Goal: Information Seeking & Learning: Learn about a topic

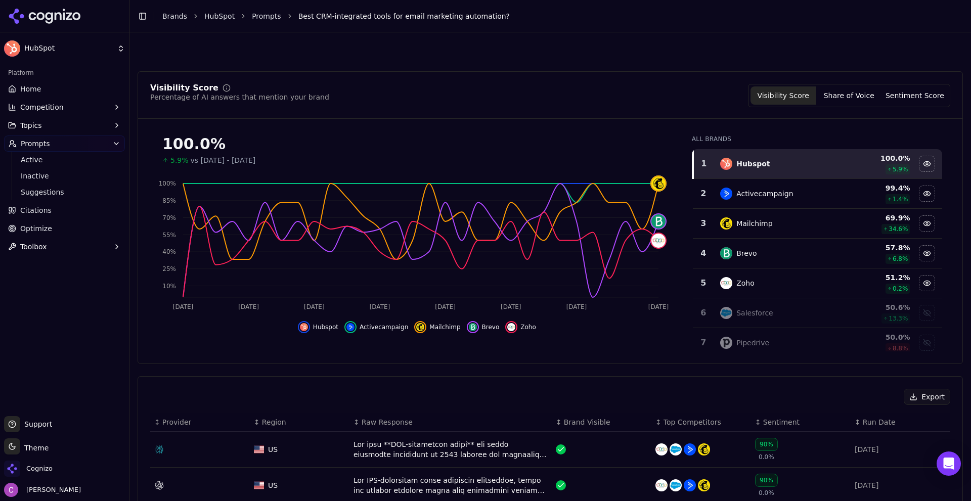
scroll to position [152, 0]
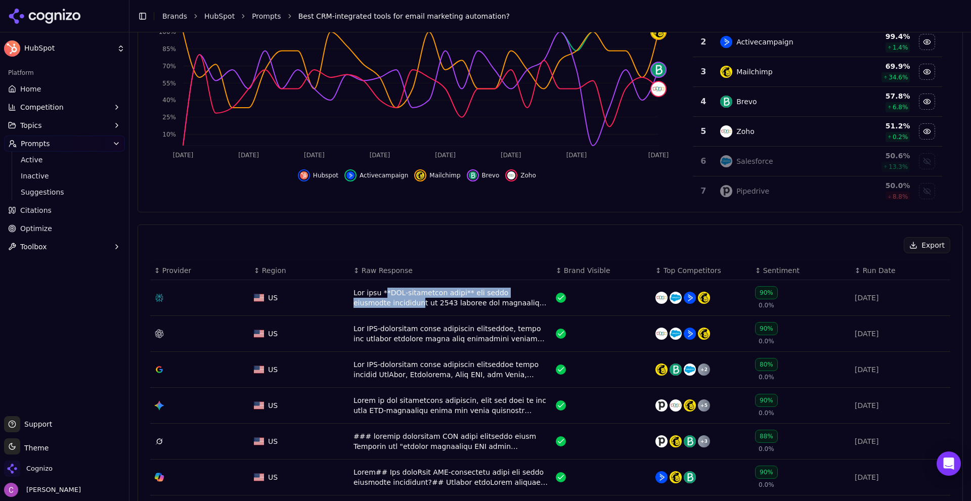
click at [383, 297] on div "Data table" at bounding box center [451, 298] width 194 height 20
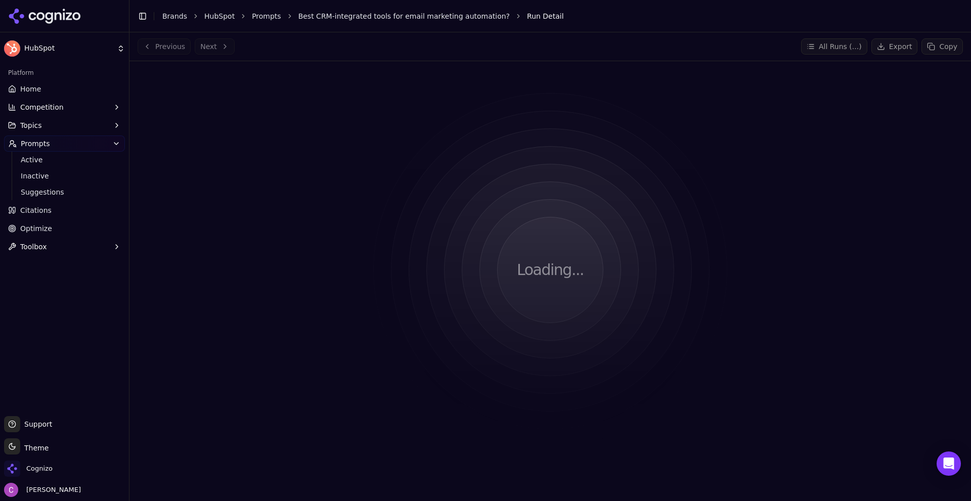
click at [382, 298] on html "HubSpot Platform Home Competition Topics Prompts Active Inactive Suggestions Ci…" at bounding box center [485, 250] width 971 height 501
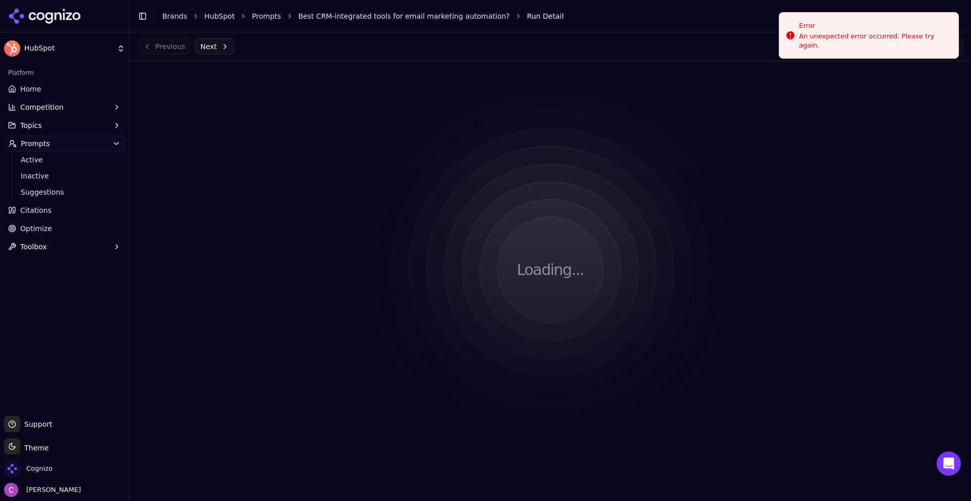
click at [243, 16] on ol "Brands HubSpot Prompts Best CRM-integrated tools for email marketing automation…" at bounding box center [552, 16] width 781 height 10
click at [252, 15] on link "Prompts" at bounding box center [266, 16] width 29 height 10
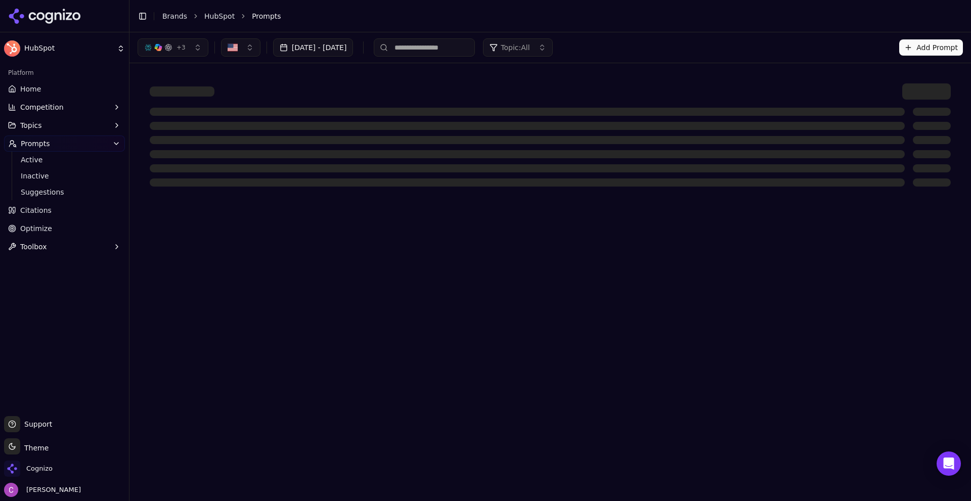
click at [537, 81] on div at bounding box center [551, 134] width 826 height 127
click at [269, 23] on header "Toggle Sidebar Brands HubSpot Prompts" at bounding box center [551, 16] width 842 height 32
click at [265, 19] on span "Prompts" at bounding box center [266, 16] width 29 height 10
click at [61, 155] on span "Active" at bounding box center [65, 160] width 88 height 10
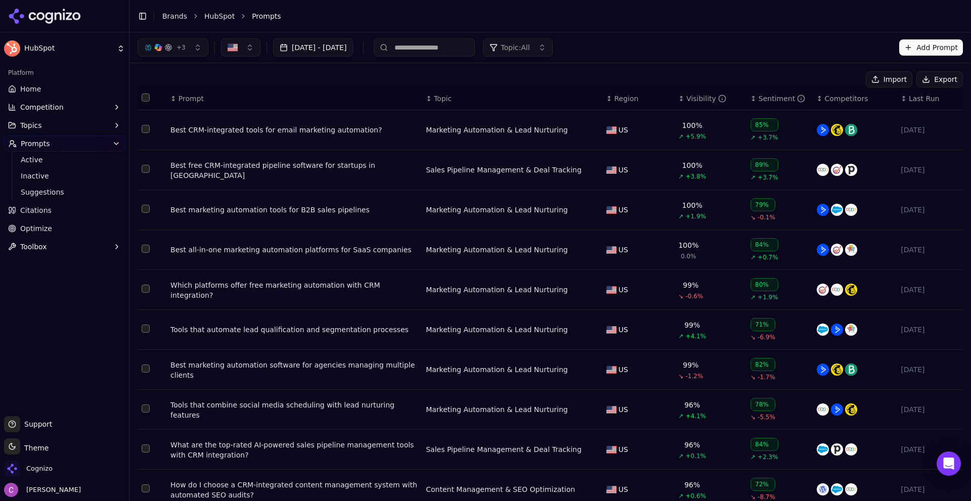
click at [257, 126] on div "Best CRM-integrated tools for email marketing automation?" at bounding box center [293, 130] width 247 height 10
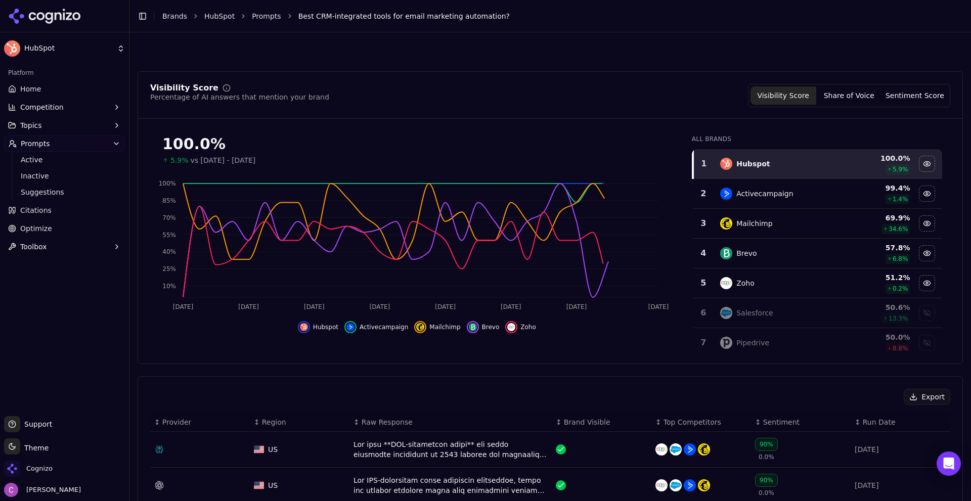
scroll to position [202, 0]
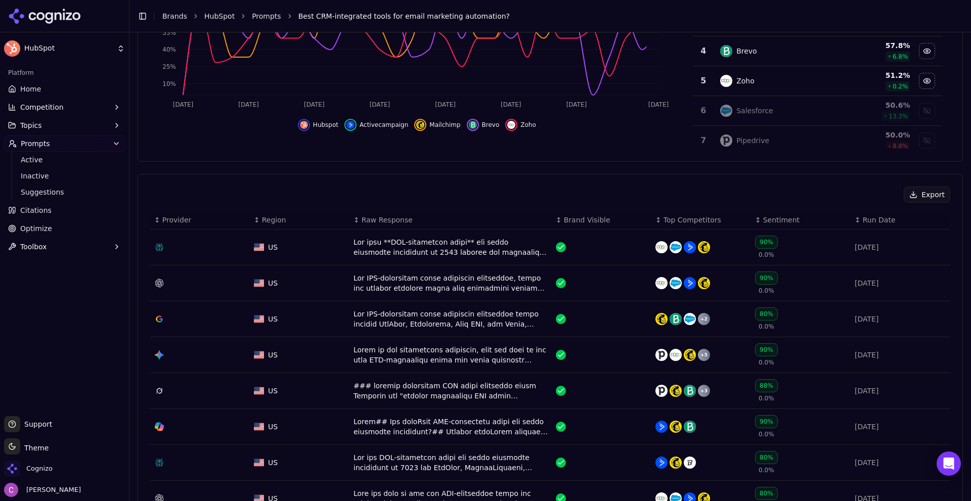
click at [417, 244] on div "Data table" at bounding box center [451, 247] width 194 height 20
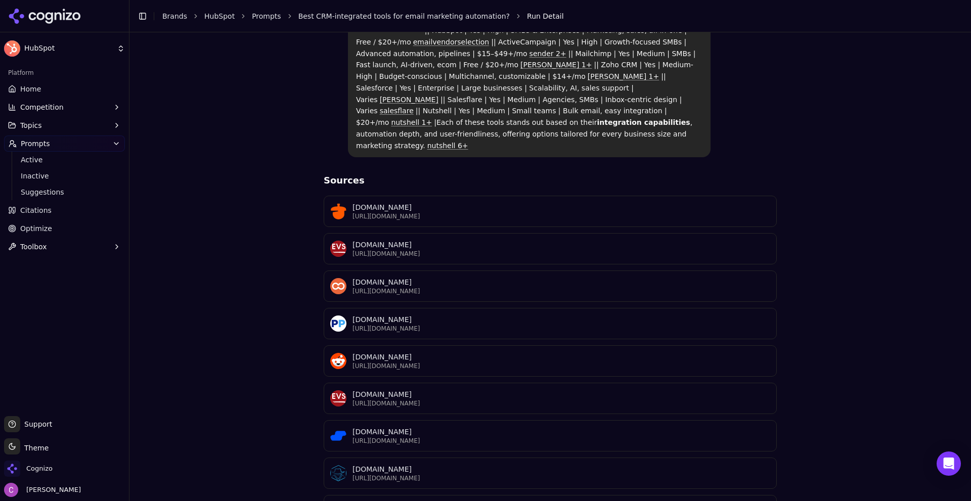
scroll to position [461, 0]
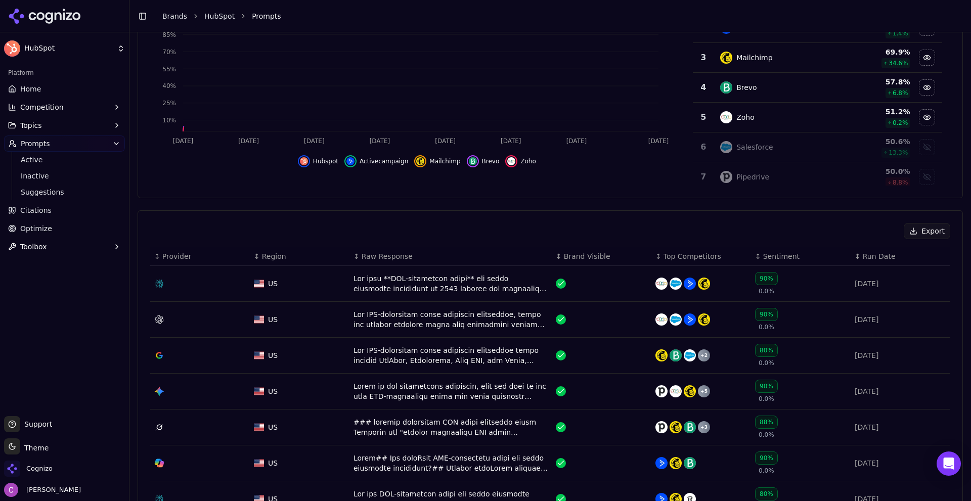
scroll to position [215, 0]
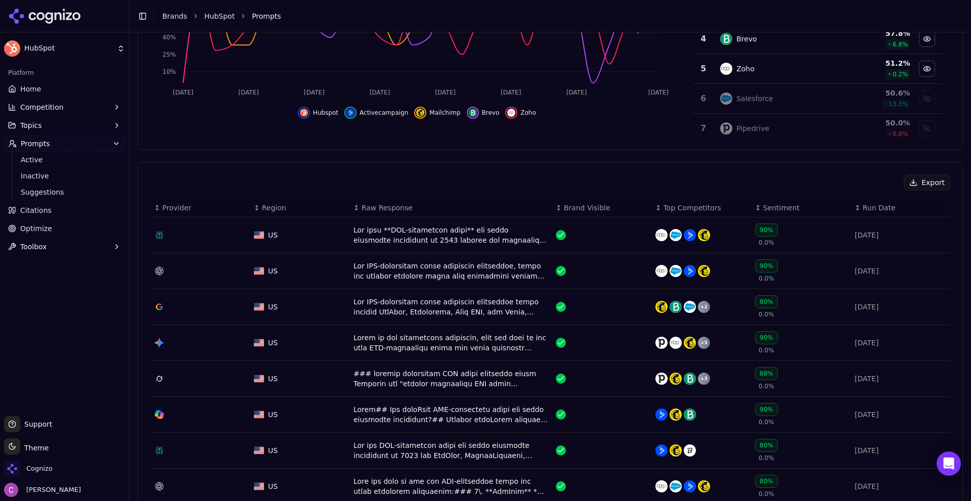
click at [64, 109] on button "Competition" at bounding box center [64, 107] width 121 height 16
click at [64, 130] on link "Metrics" at bounding box center [65, 123] width 96 height 14
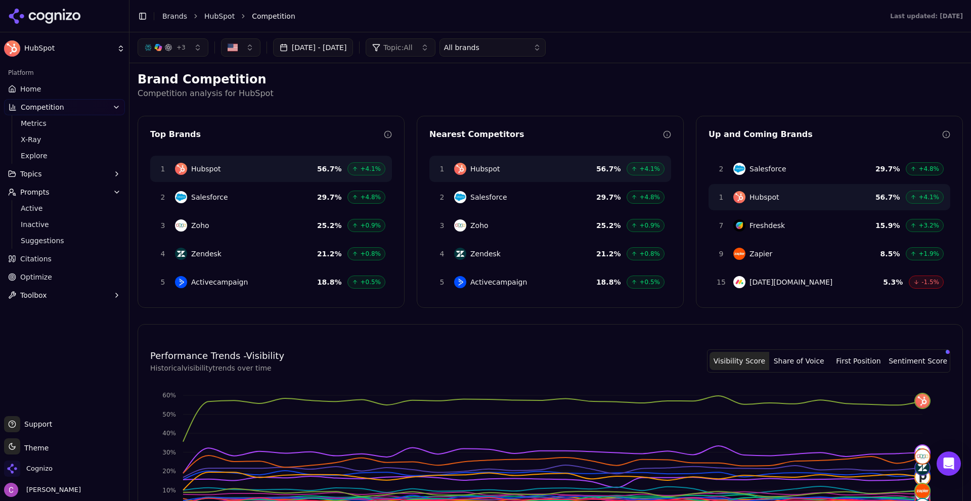
click at [187, 53] on button "+ 3" at bounding box center [173, 47] width 71 height 18
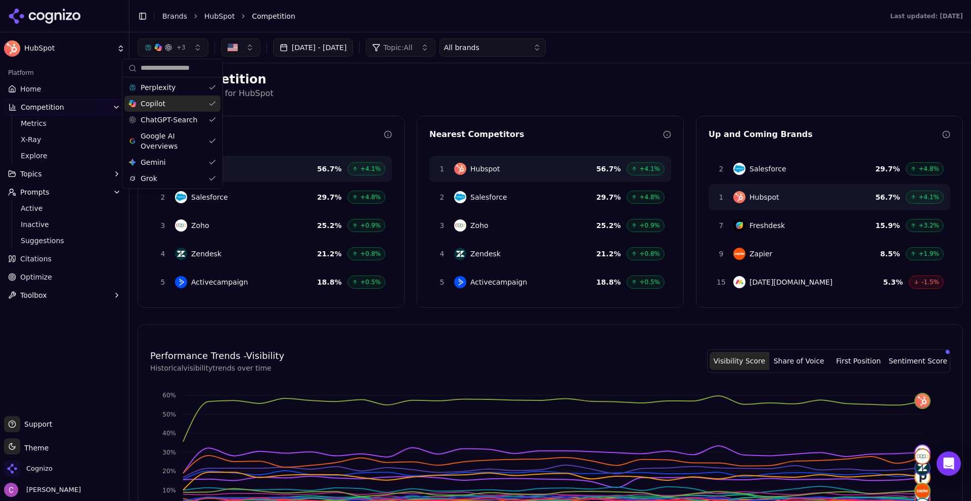
click at [352, 87] on h2 "Brand Competition" at bounding box center [551, 79] width 826 height 16
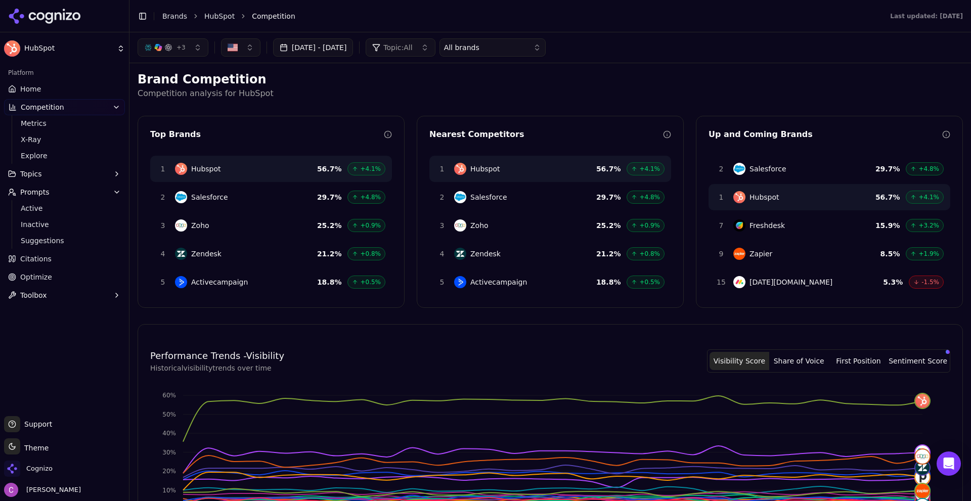
click at [480, 48] on span "All brands" at bounding box center [461, 47] width 35 height 10
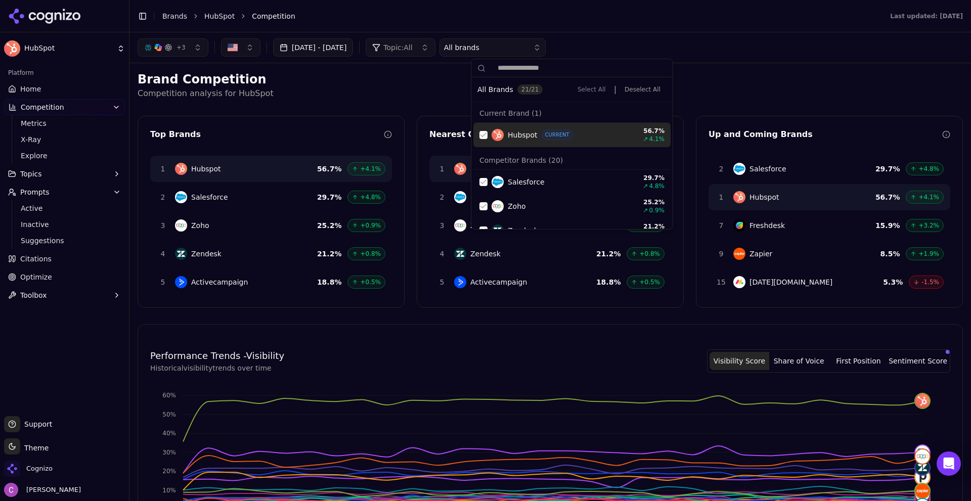
click at [516, 46] on div "All brands" at bounding box center [485, 47] width 83 height 10
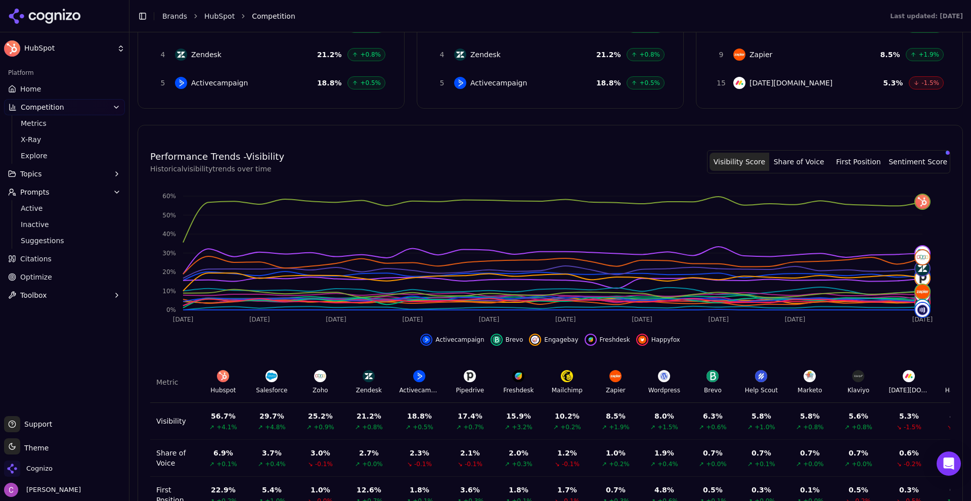
scroll to position [289, 0]
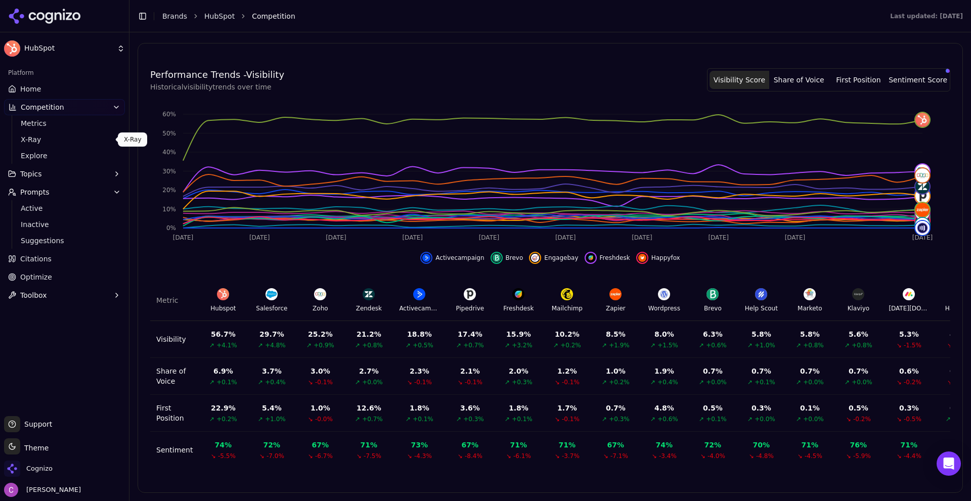
click at [45, 140] on span "X-Ray" at bounding box center [65, 140] width 88 height 10
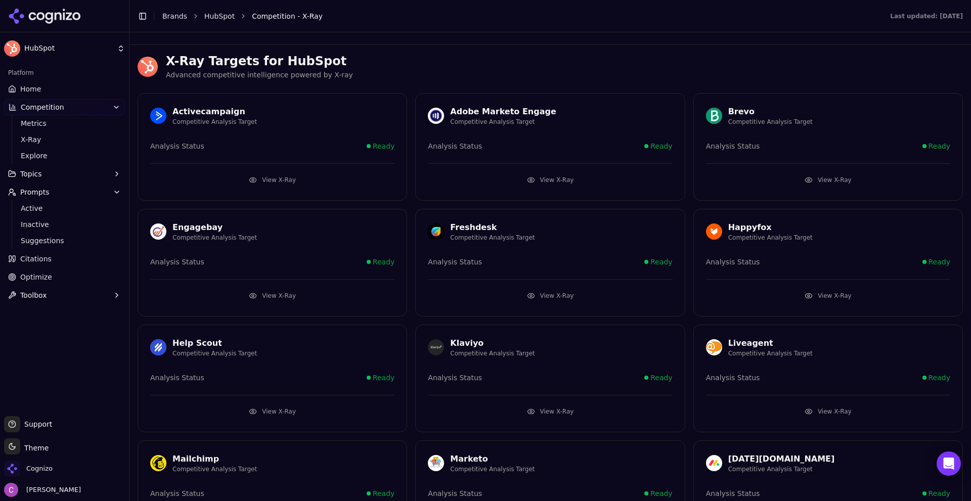
click at [251, 175] on button "View X-Ray" at bounding box center [272, 180] width 244 height 16
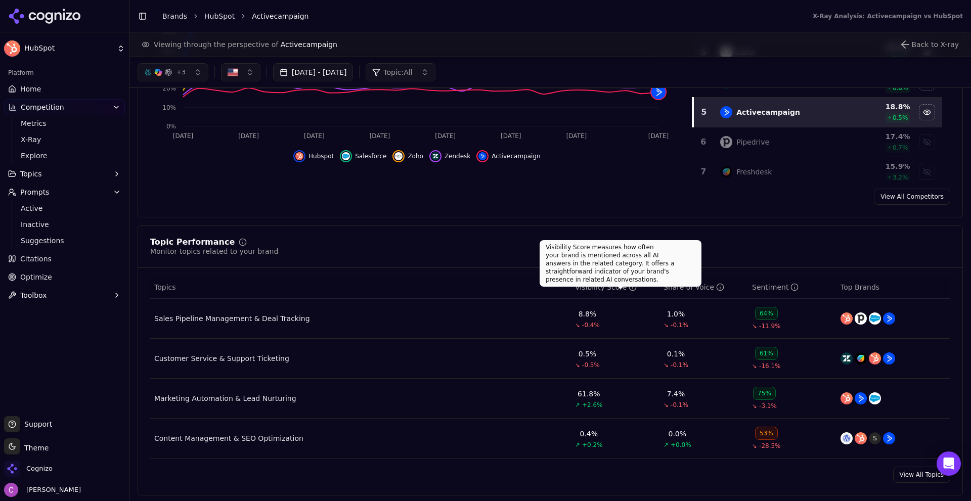
scroll to position [253, 0]
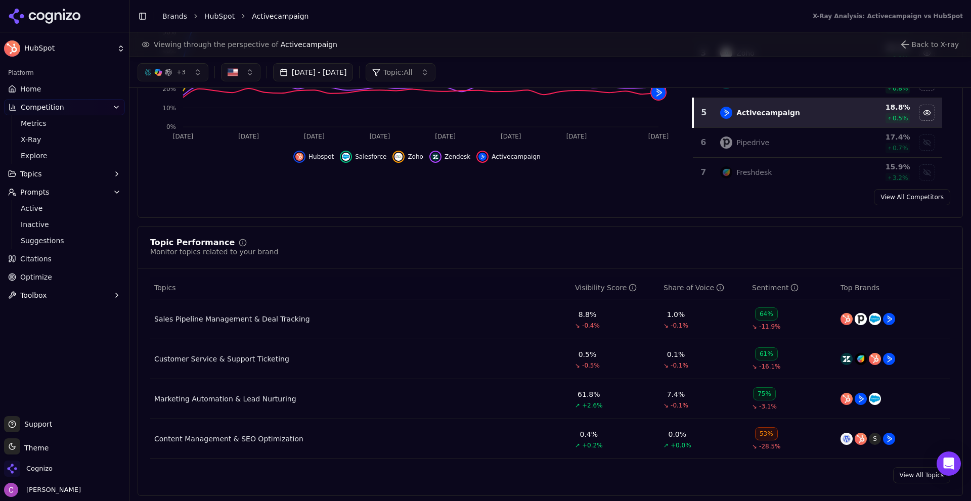
click at [61, 255] on link "Citations" at bounding box center [64, 259] width 121 height 16
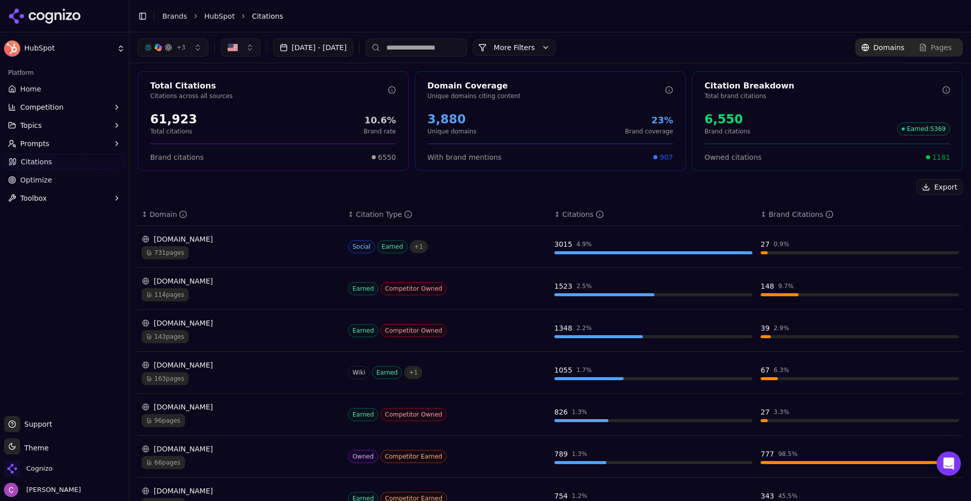
click at [173, 123] on div "61,923" at bounding box center [173, 119] width 47 height 16
click at [172, 122] on div "61,923" at bounding box center [173, 119] width 47 height 16
click at [171, 122] on div "61,923" at bounding box center [173, 119] width 47 height 16
click at [297, 130] on div "61,923 Total citations 10.6% Brand rate" at bounding box center [273, 123] width 246 height 24
click at [453, 120] on div "3,880" at bounding box center [452, 119] width 49 height 16
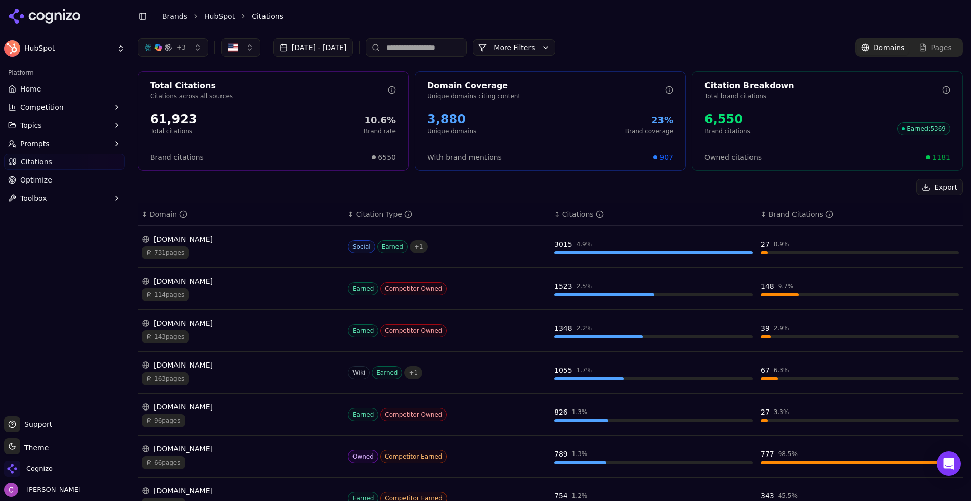
click at [454, 120] on div "3,880" at bounding box center [452, 119] width 49 height 16
click at [730, 115] on div "6,550" at bounding box center [728, 119] width 46 height 16
click at [731, 115] on div "6,550" at bounding box center [728, 119] width 46 height 16
click at [732, 114] on div "6,550" at bounding box center [728, 119] width 46 height 16
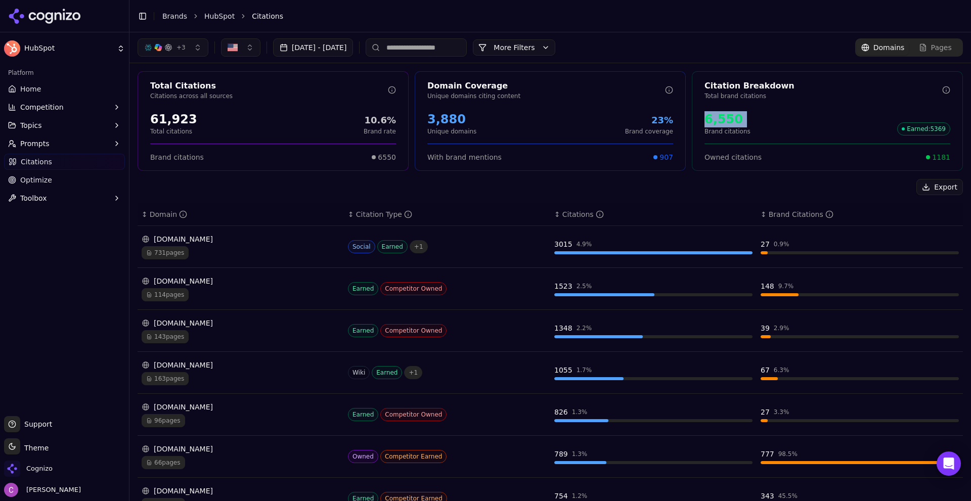
click at [777, 118] on div "6,550 Brand citations Earned : 5369" at bounding box center [828, 123] width 246 height 24
click at [943, 160] on div "Owned citations 1181" at bounding box center [828, 153] width 270 height 19
click at [941, 159] on span "1181" at bounding box center [941, 157] width 18 height 10
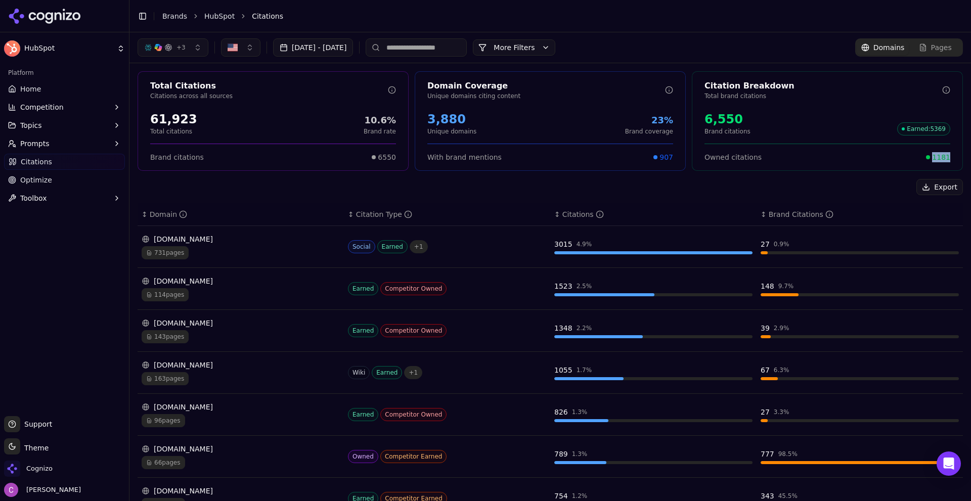
click at [555, 49] on button "More Filters" at bounding box center [514, 47] width 82 height 16
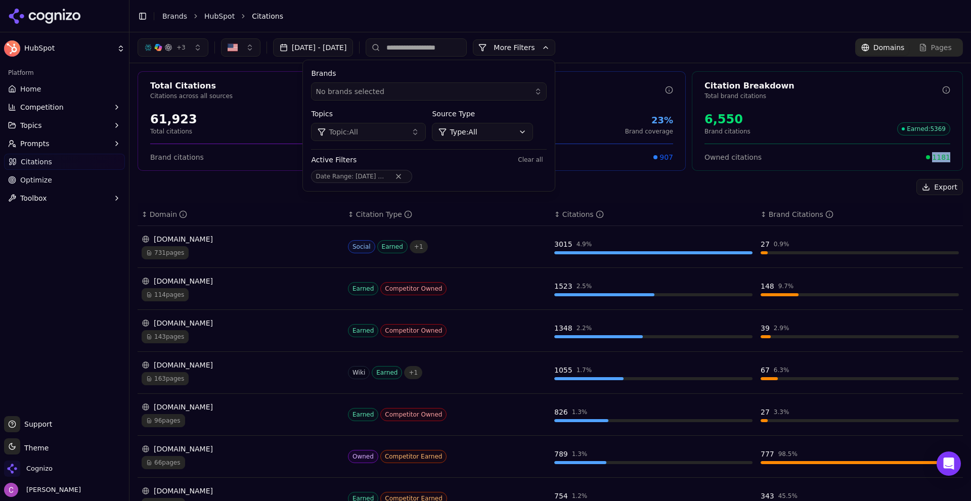
click at [516, 131] on html "HubSpot Platform Home Competition Topics Prompts Citations Optimize Toolbox Sup…" at bounding box center [485, 250] width 971 height 501
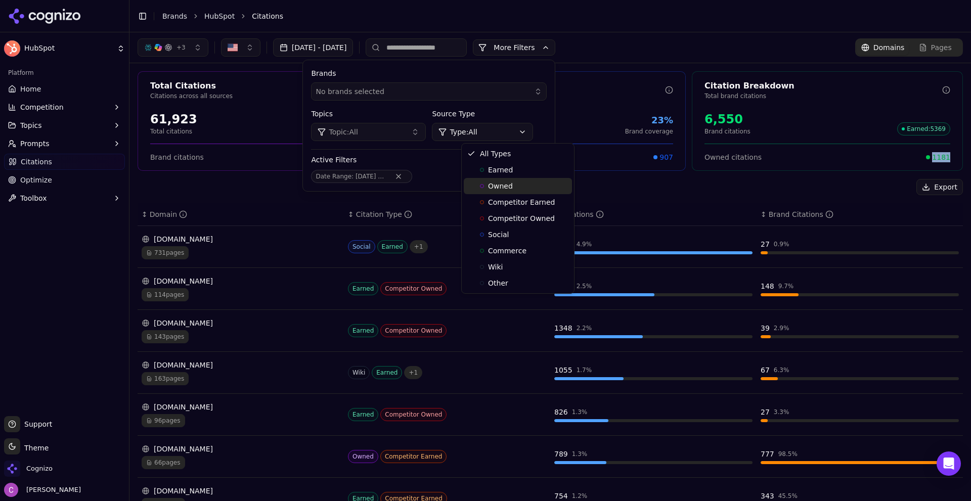
click at [516, 185] on div "Owned" at bounding box center [518, 186] width 108 height 16
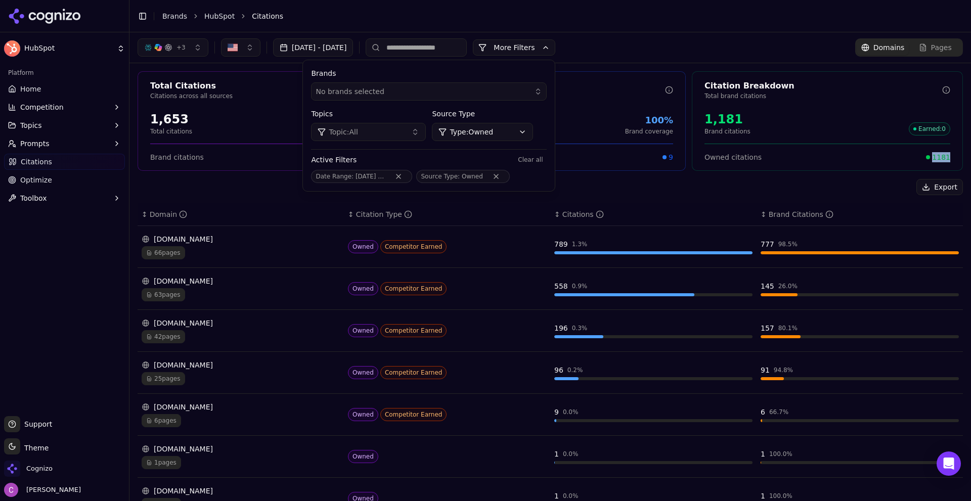
click at [555, 46] on button "More Filters" at bounding box center [514, 47] width 82 height 16
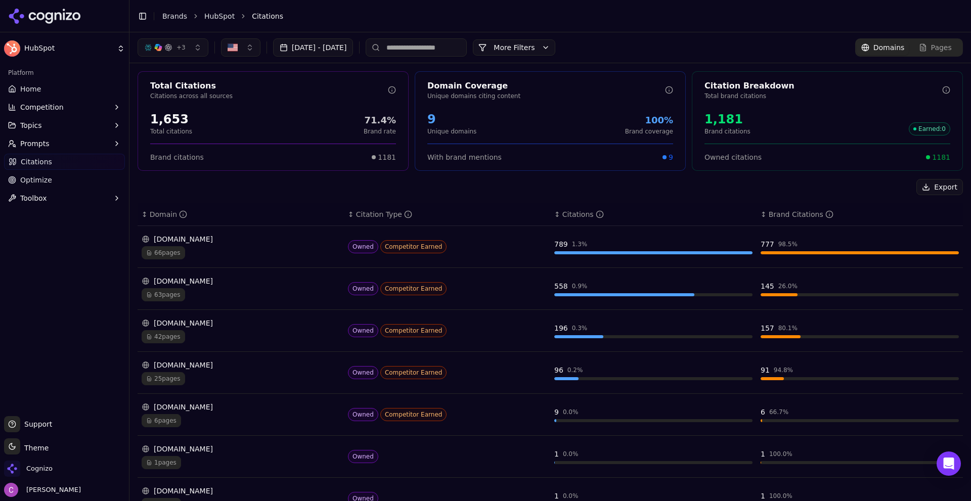
click at [232, 246] on div "hubspot.com 66 pages" at bounding box center [241, 246] width 198 height 25
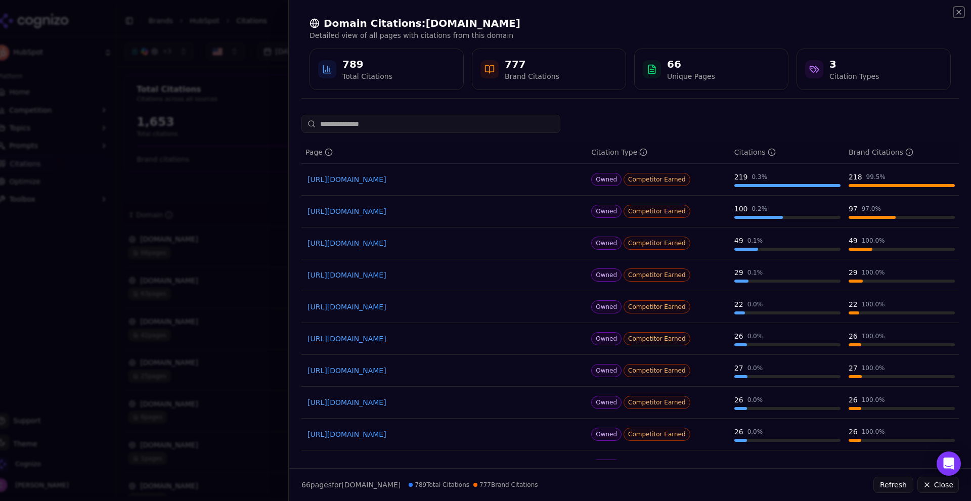
click at [955, 9] on icon "button" at bounding box center [959, 12] width 8 height 8
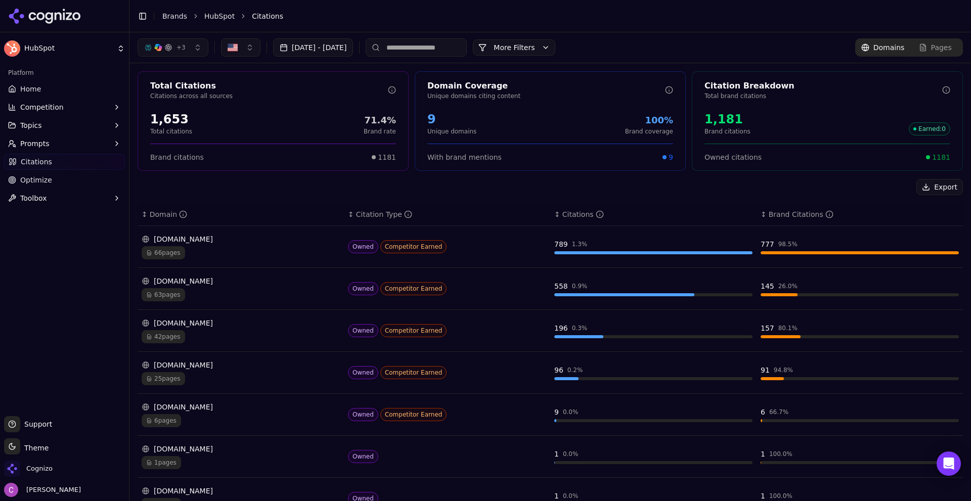
click at [551, 45] on button "More Filters" at bounding box center [514, 47] width 82 height 16
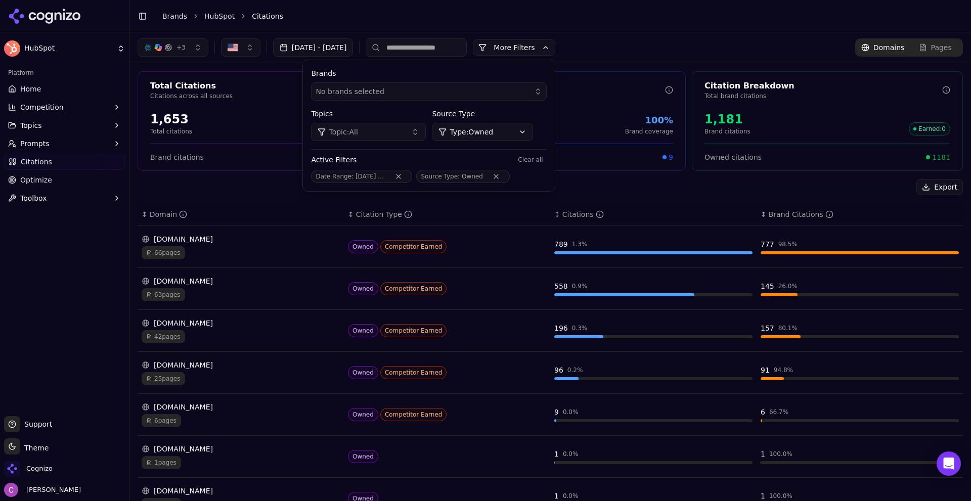
click at [491, 129] on html "HubSpot Platform Home Competition Topics Prompts Citations Optimize Toolbox Sup…" at bounding box center [485, 250] width 971 height 501
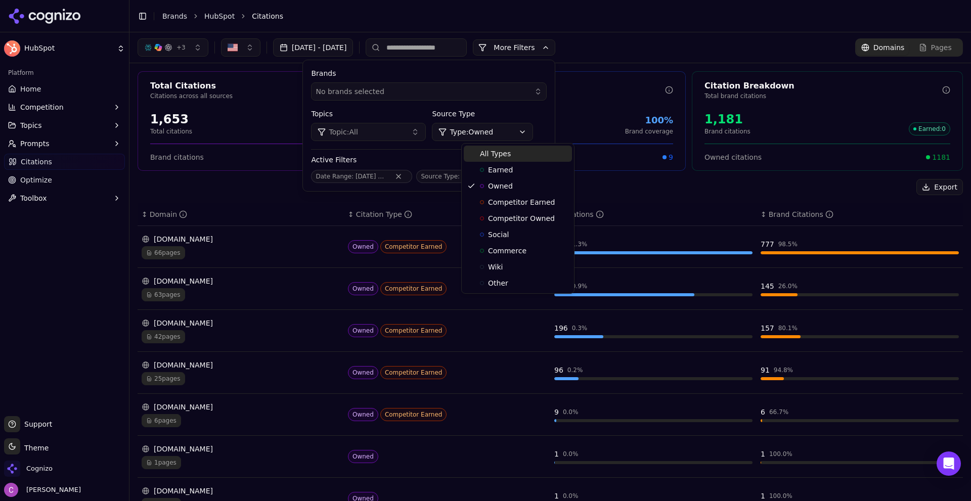
click at [493, 156] on span "All Types" at bounding box center [495, 154] width 31 height 10
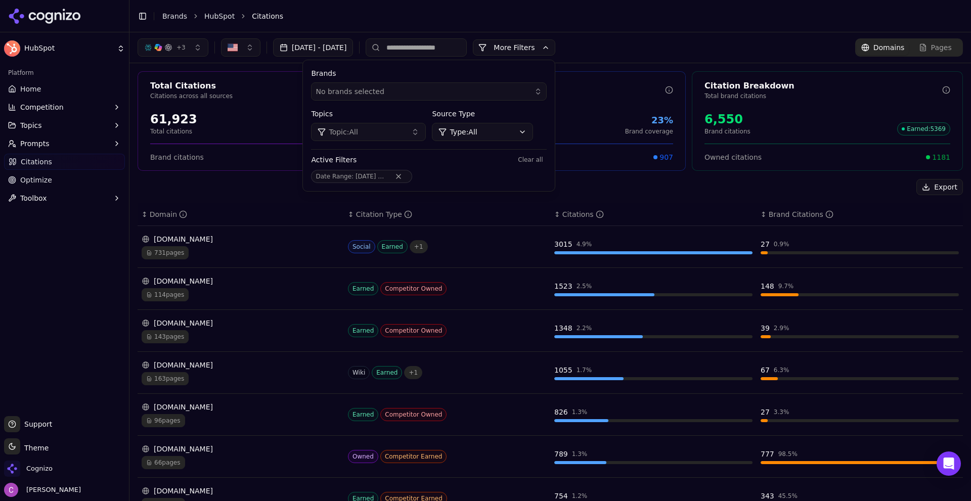
click at [555, 41] on button "More Filters" at bounding box center [514, 47] width 82 height 16
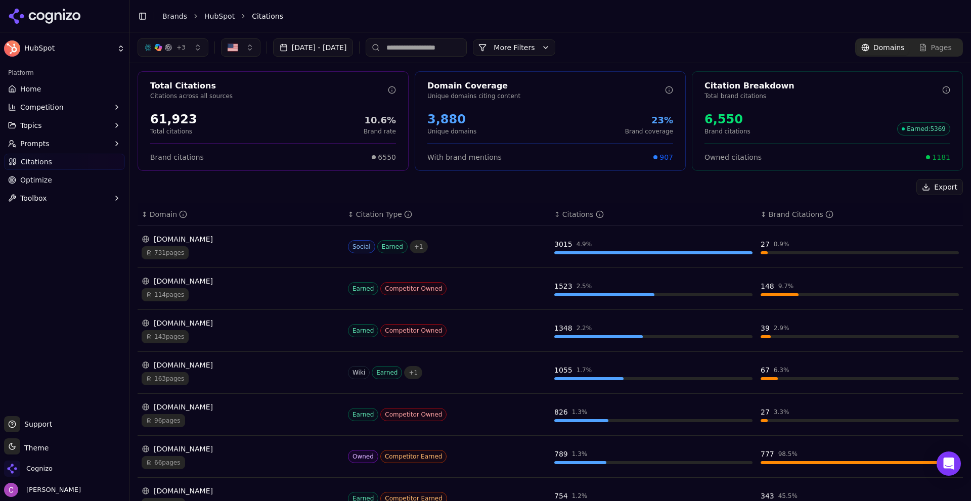
click at [936, 161] on span "1181" at bounding box center [941, 157] width 18 height 10
click at [939, 154] on span "1181" at bounding box center [941, 157] width 18 height 10
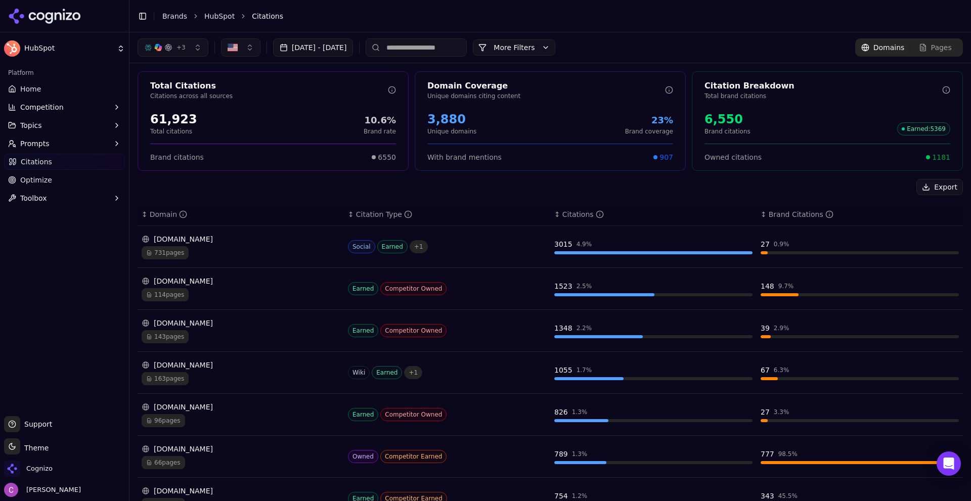
click at [761, 243] on div "27" at bounding box center [765, 244] width 9 height 10
click at [762, 240] on div "27 0.9 %" at bounding box center [860, 244] width 198 height 10
click at [779, 241] on div "0.9 %" at bounding box center [782, 244] width 16 height 8
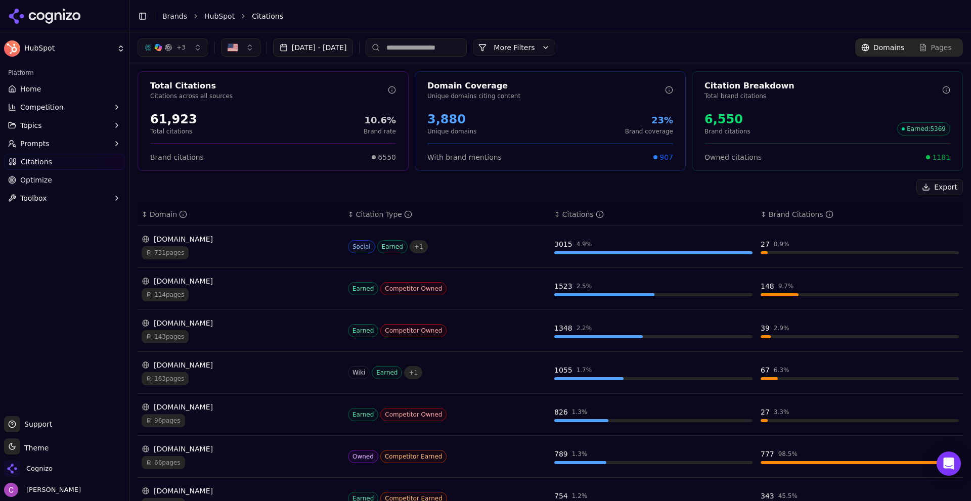
click at [259, 263] on td "reddit.com 731 pages" at bounding box center [241, 247] width 206 height 42
click at [266, 254] on div "731 pages" at bounding box center [241, 252] width 198 height 13
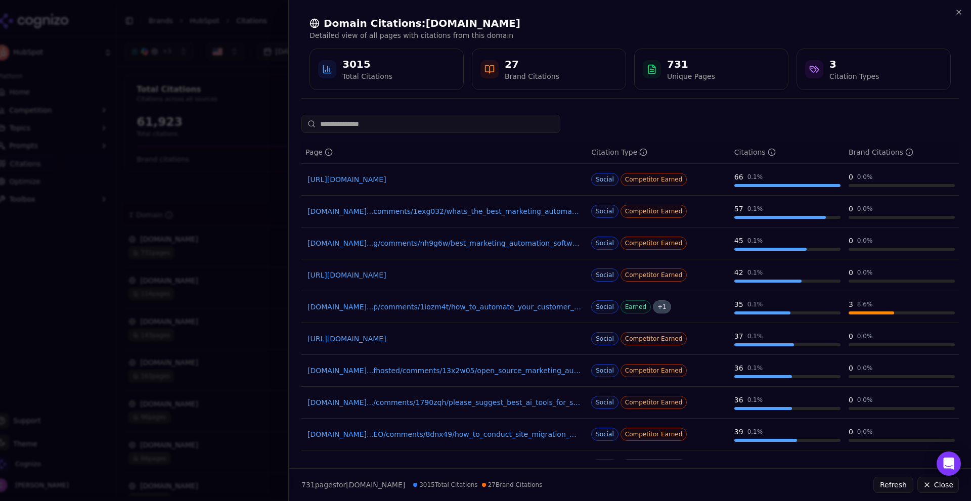
click at [956, 6] on div "Domain Citations: reddit.com Detailed view of all pages with citations from thi…" at bounding box center [630, 53] width 682 height 107
click at [955, 7] on div "Domain Citations: reddit.com Detailed view of all pages with citations from thi…" at bounding box center [630, 53] width 682 height 107
click at [959, 13] on icon "button" at bounding box center [959, 12] width 8 height 8
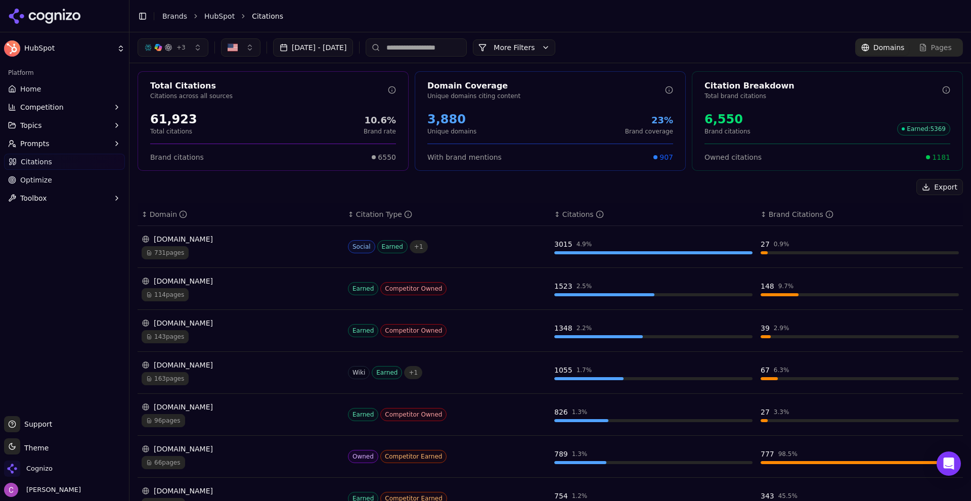
click at [64, 178] on link "Optimize" at bounding box center [64, 180] width 121 height 16
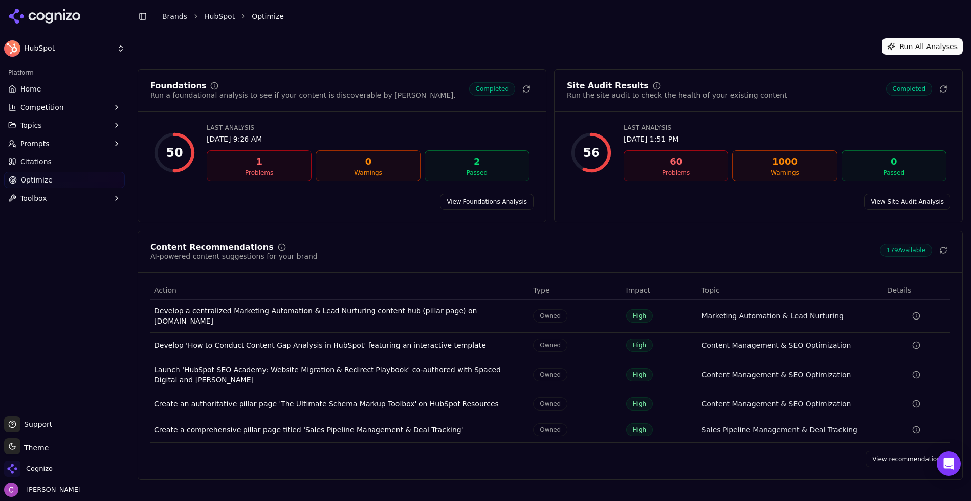
click at [912, 457] on link "View recommendations" at bounding box center [908, 459] width 84 height 16
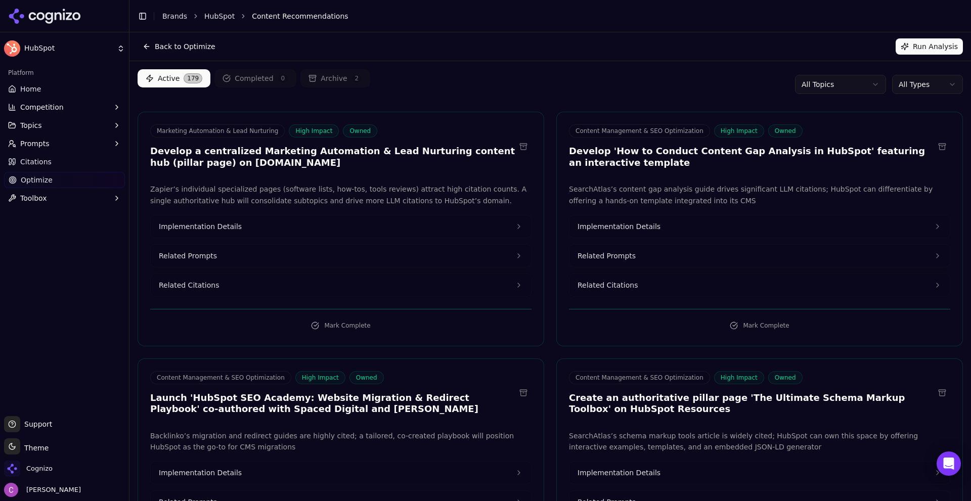
click at [220, 147] on h3 "Develop a centralized Marketing Automation & Lead Nurturing content hub (pillar…" at bounding box center [332, 157] width 365 height 23
click at [238, 255] on button "Related Prompts" at bounding box center [341, 256] width 380 height 22
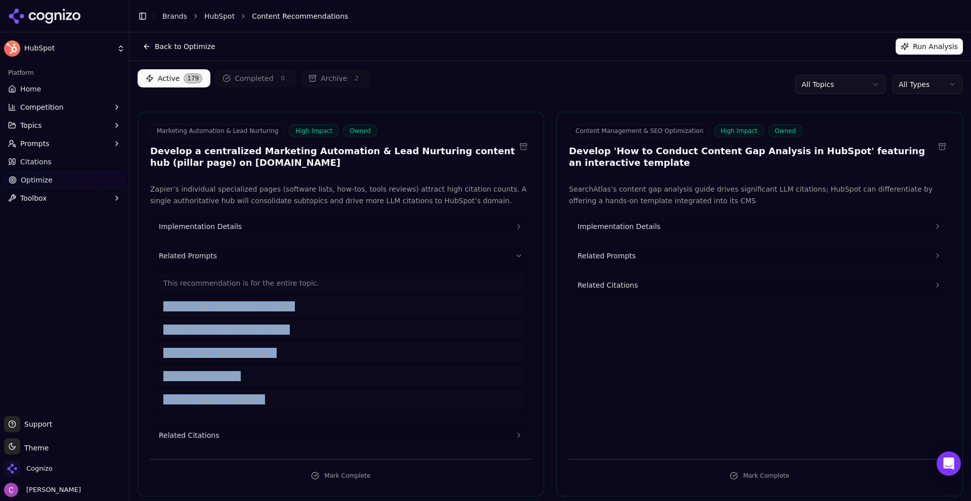
drag, startPoint x: 252, startPoint y: 399, endPoint x: 141, endPoint y: 296, distance: 151.8
click at [142, 298] on div "Zapier’s individual specialized pages (software lists, how-tos, tools reviews) …" at bounding box center [341, 316] width 406 height 264
click at [239, 440] on button "Related Citations" at bounding box center [341, 435] width 380 height 22
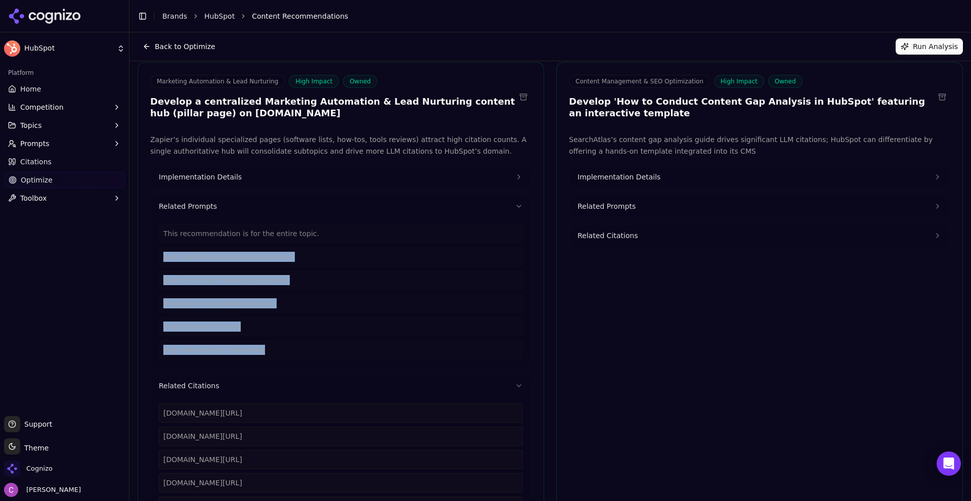
scroll to position [152, 0]
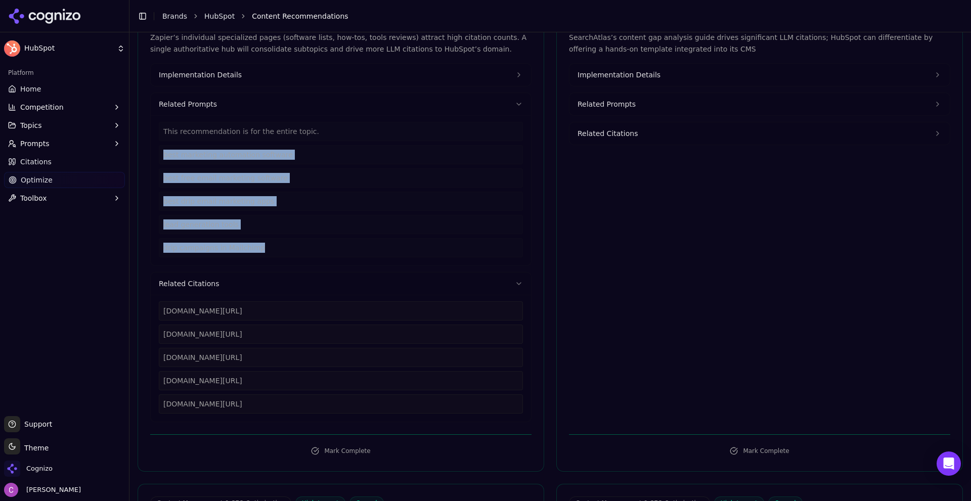
drag, startPoint x: 316, startPoint y: 404, endPoint x: 158, endPoint y: 314, distance: 182.0
click at [158, 314] on div "zapier.com/blog/best-marketing-automation-software zapier.com/blog/free-email-m…" at bounding box center [341, 358] width 380 height 127
click at [231, 73] on span "Implementation Details" at bounding box center [200, 75] width 83 height 10
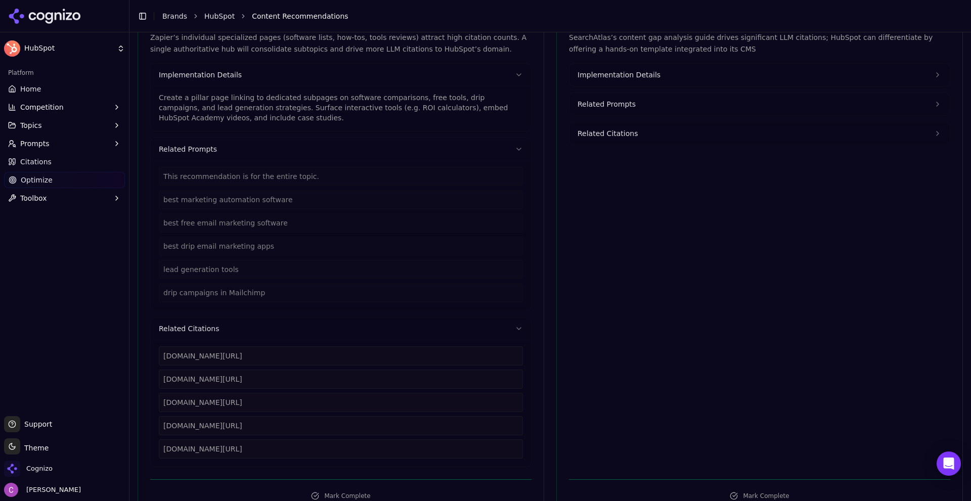
click at [258, 97] on p "Create a pillar page linking to dedicated subpages on software comparisons, fre…" at bounding box center [341, 108] width 364 height 30
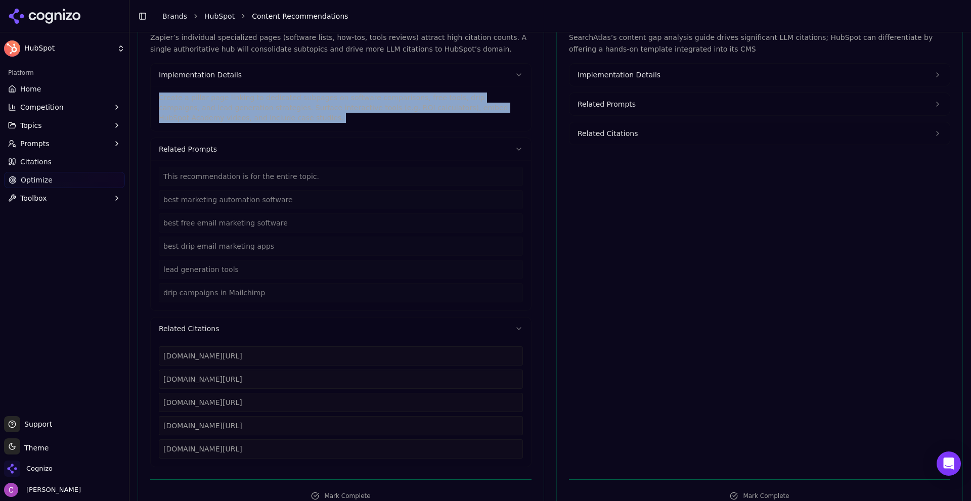
click at [258, 97] on p "Create a pillar page linking to dedicated subpages on software comparisons, fre…" at bounding box center [341, 108] width 364 height 30
click at [641, 78] on span "Implementation Details" at bounding box center [619, 75] width 83 height 10
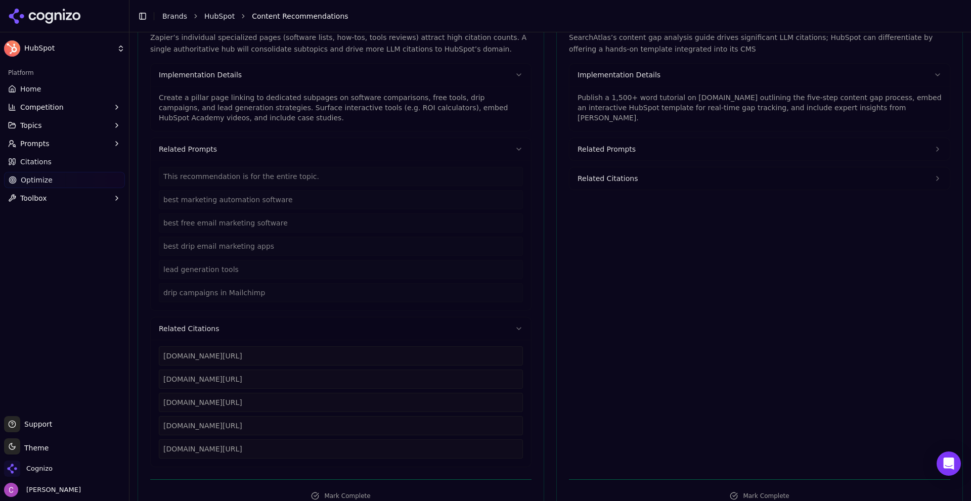
click at [682, 102] on p "Publish a 1,500+ word tutorial on blog.hubspot.com outlining the five-step cont…" at bounding box center [760, 108] width 364 height 30
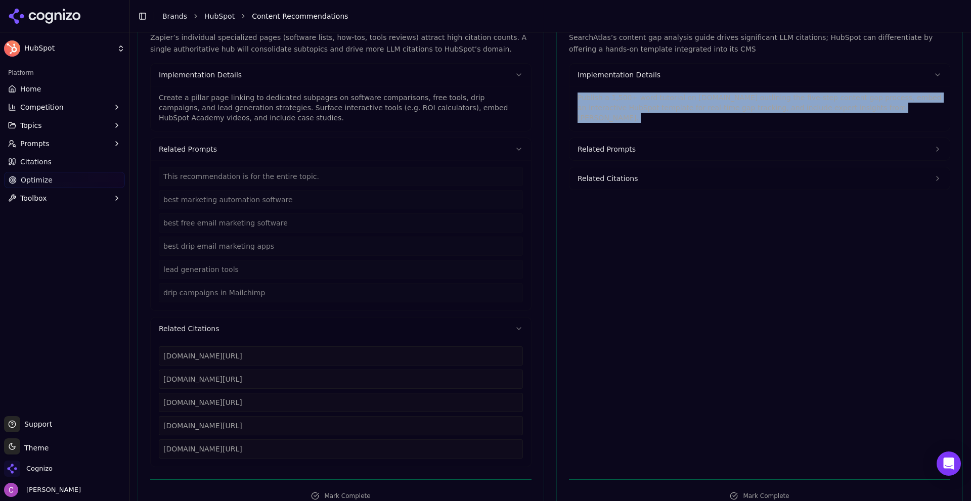
click at [682, 101] on p "Publish a 1,500+ word tutorial on blog.hubspot.com outlining the five-step cont…" at bounding box center [760, 108] width 364 height 30
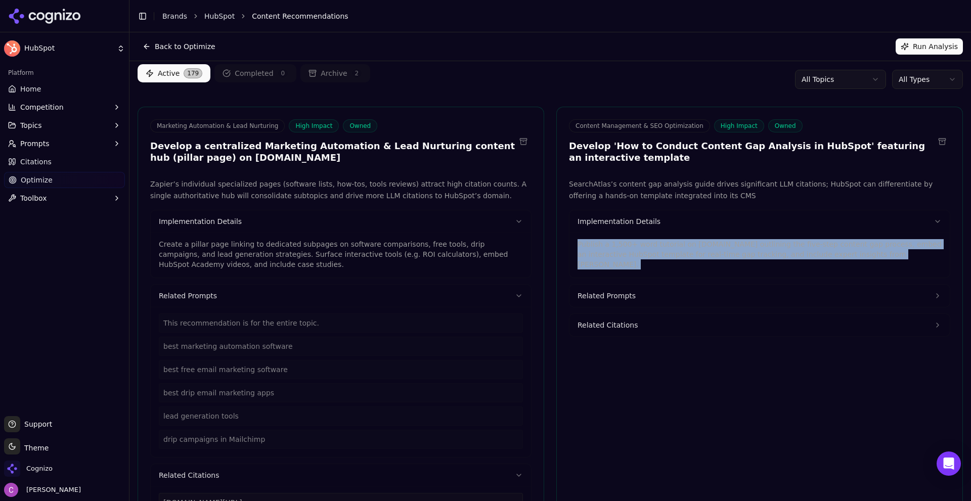
scroll to position [0, 0]
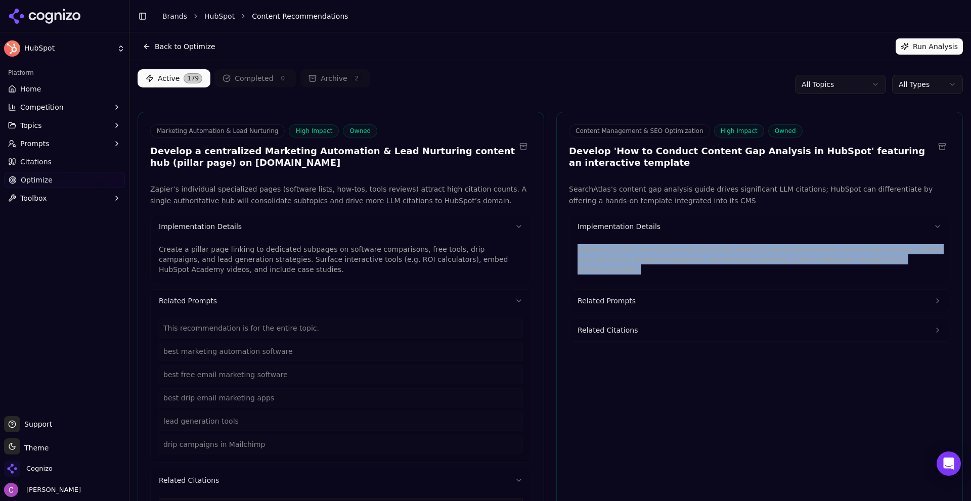
click at [920, 83] on html "HubSpot Platform Home Competition Topics Prompts Citations Optimize Toolbox Sup…" at bounding box center [485, 250] width 971 height 501
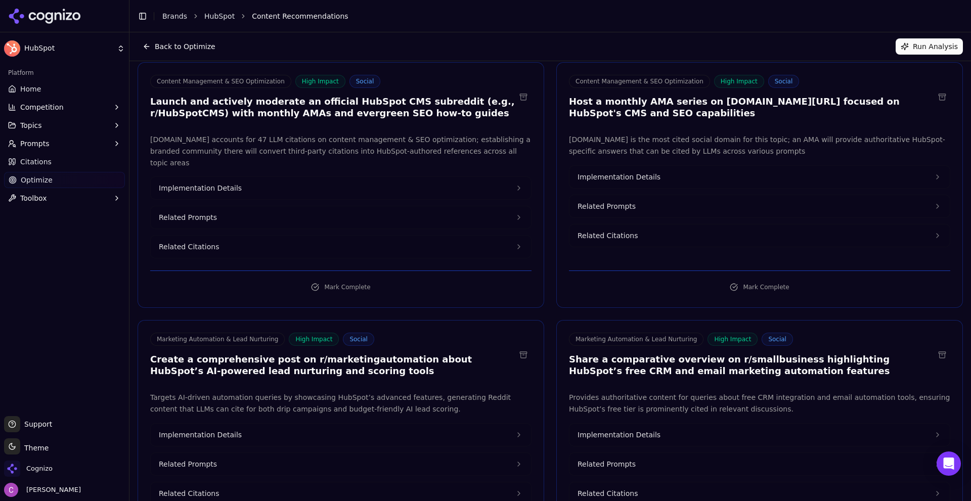
scroll to position [152, 0]
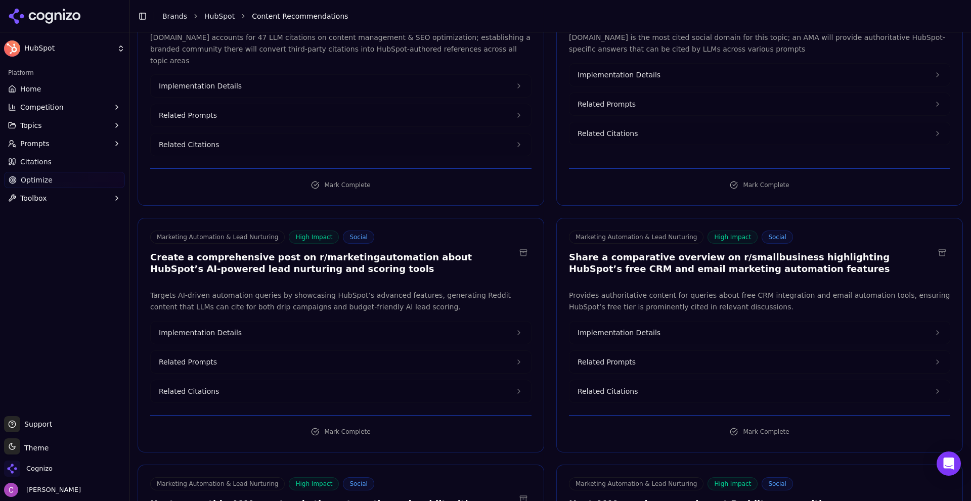
click at [329, 252] on h3 "Create a comprehensive post on r/marketingautomation about HubSpot’s AI-powered…" at bounding box center [332, 263] width 365 height 23
click at [330, 252] on h3 "Create a comprehensive post on r/marketingautomation about HubSpot’s AI-powered…" at bounding box center [332, 263] width 365 height 23
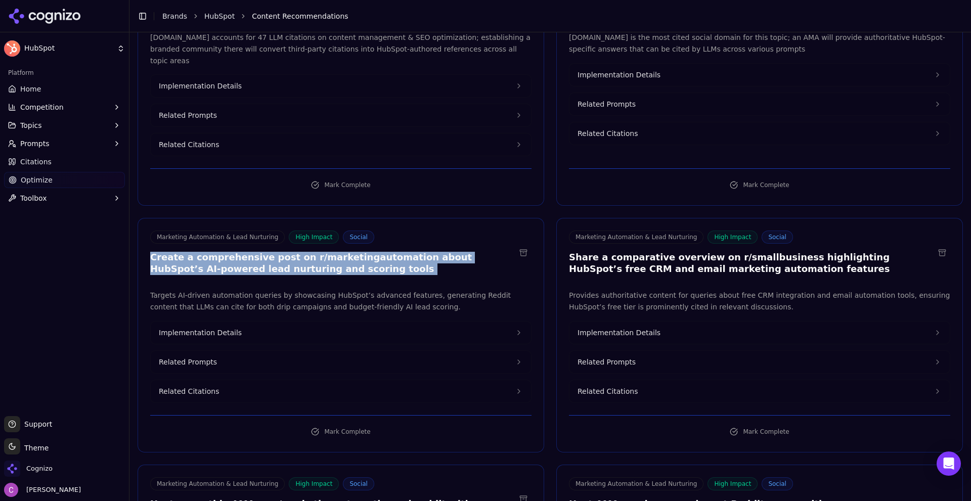
click at [330, 252] on h3 "Create a comprehensive post on r/marketingautomation about HubSpot’s AI-powered…" at bounding box center [332, 263] width 365 height 23
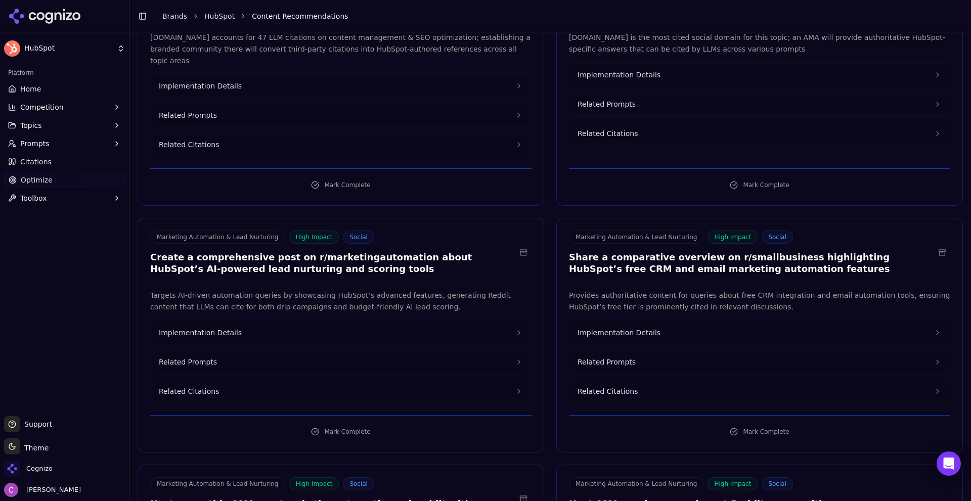
click at [739, 252] on h3 "Share a comparative overview on r/smallbusiness highlighting HubSpot’s free CRM…" at bounding box center [751, 263] width 365 height 23
click at [625, 358] on button "Related Prompts" at bounding box center [760, 362] width 380 height 22
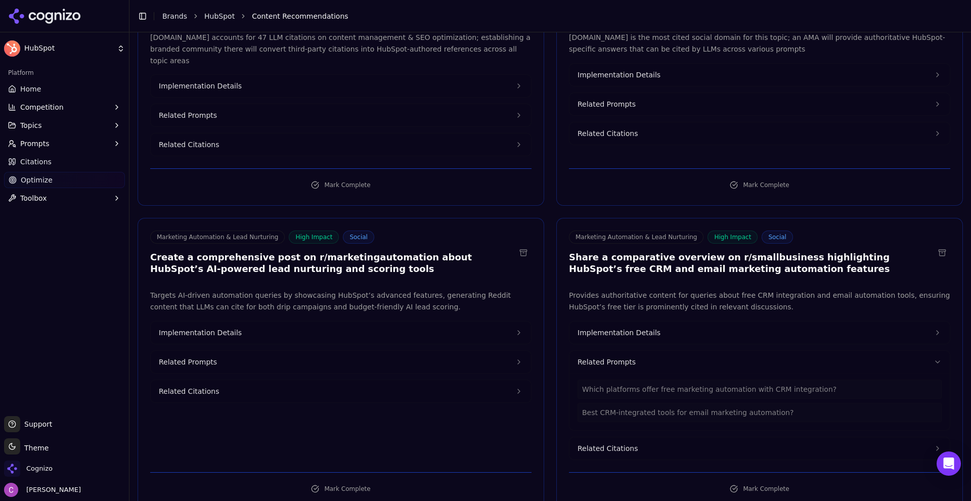
drag, startPoint x: 326, startPoint y: 335, endPoint x: 321, endPoint y: 340, distance: 7.2
click at [326, 335] on div "Implementation Details Related Prompts Related Citations" at bounding box center [340, 362] width 381 height 82
click at [311, 351] on button "Related Prompts" at bounding box center [341, 362] width 380 height 22
drag, startPoint x: 263, startPoint y: 315, endPoint x: 356, endPoint y: 319, distance: 92.7
click at [263, 322] on button "Implementation Details" at bounding box center [341, 333] width 380 height 22
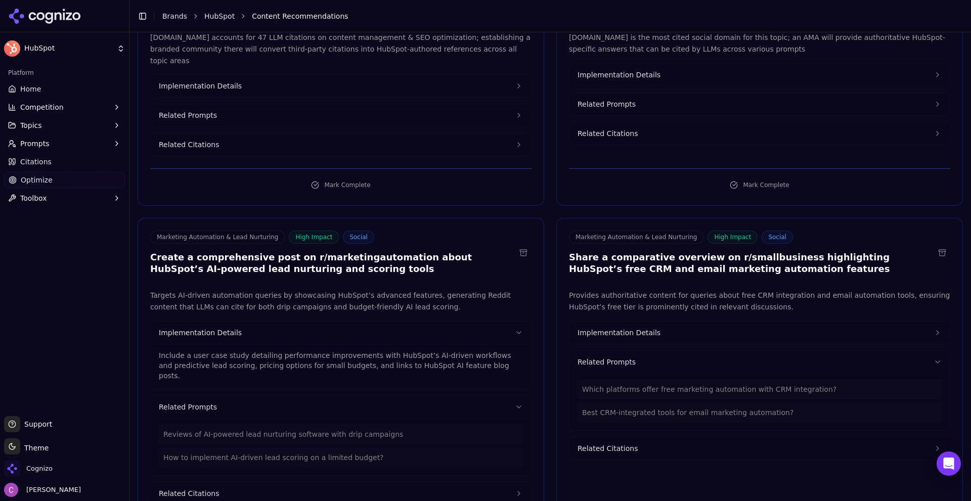
click at [617, 322] on button "Implementation Details" at bounding box center [760, 333] width 380 height 22
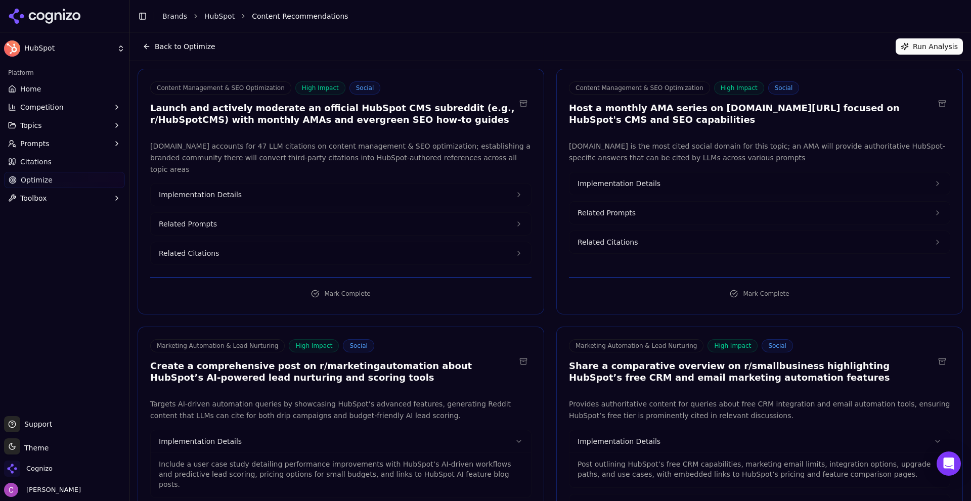
scroll to position [0, 0]
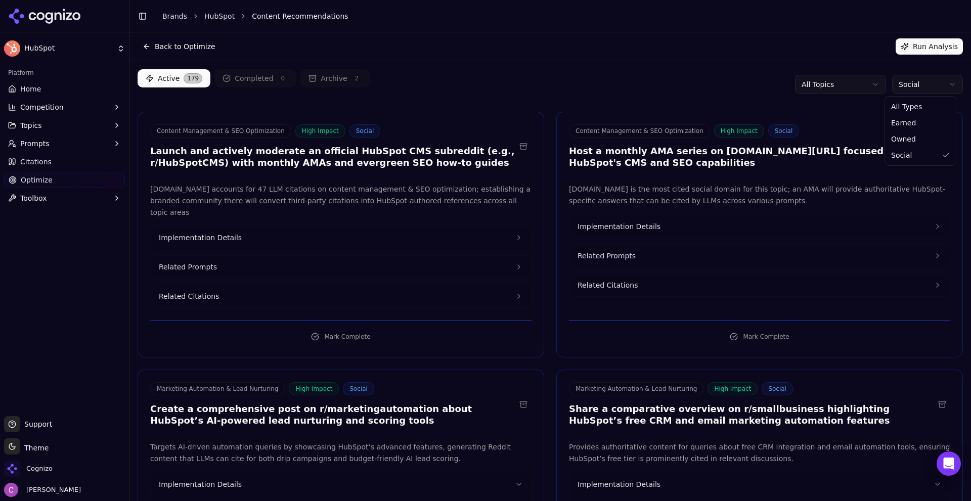
click at [930, 92] on html "HubSpot Platform Home Competition Topics Prompts Citations Optimize Toolbox Sup…" at bounding box center [485, 250] width 971 height 501
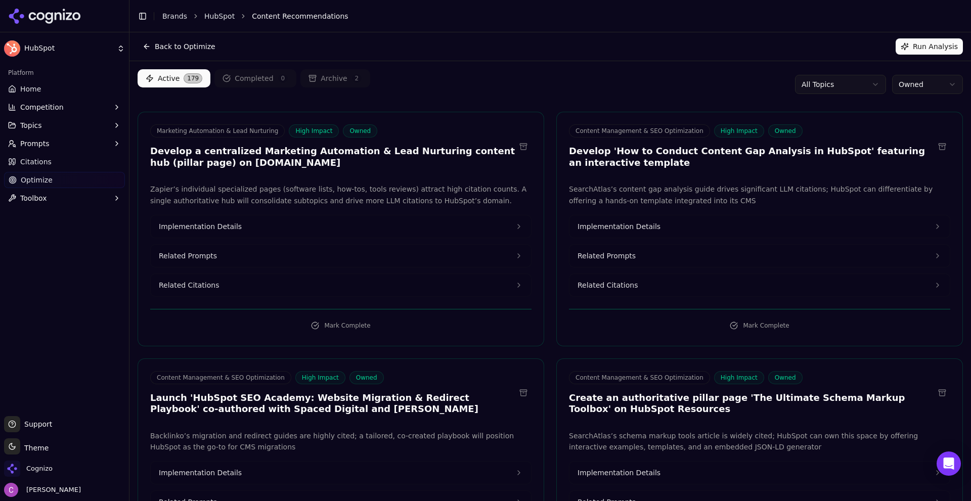
click at [340, 97] on div "Active 179 Completed 0 Archive 2 All Topics Owned" at bounding box center [551, 84] width 826 height 30
click at [53, 178] on link "Optimize" at bounding box center [64, 180] width 121 height 16
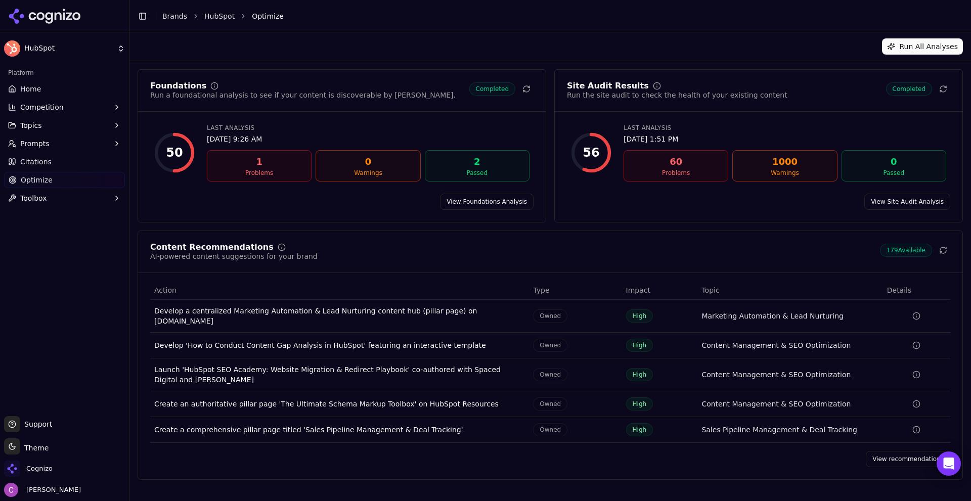
click at [488, 202] on link "View Foundations Analysis" at bounding box center [487, 202] width 94 height 16
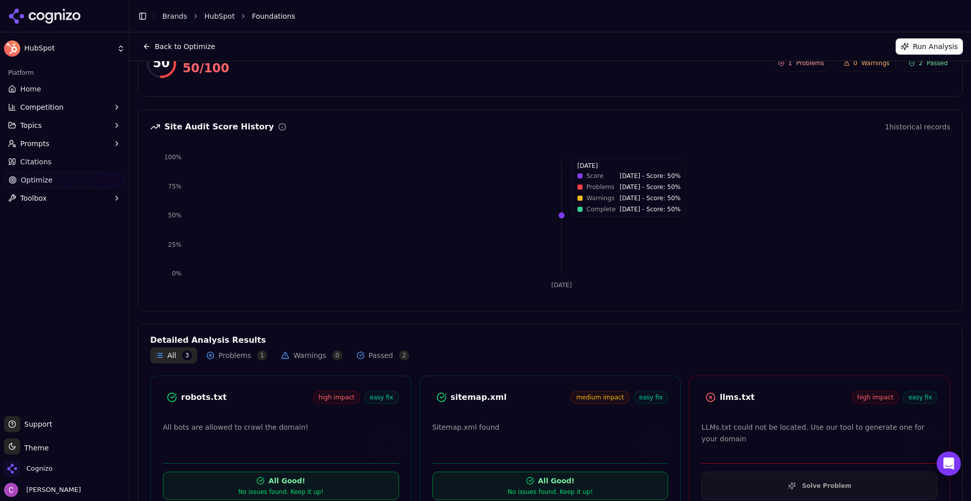
scroll to position [66, 0]
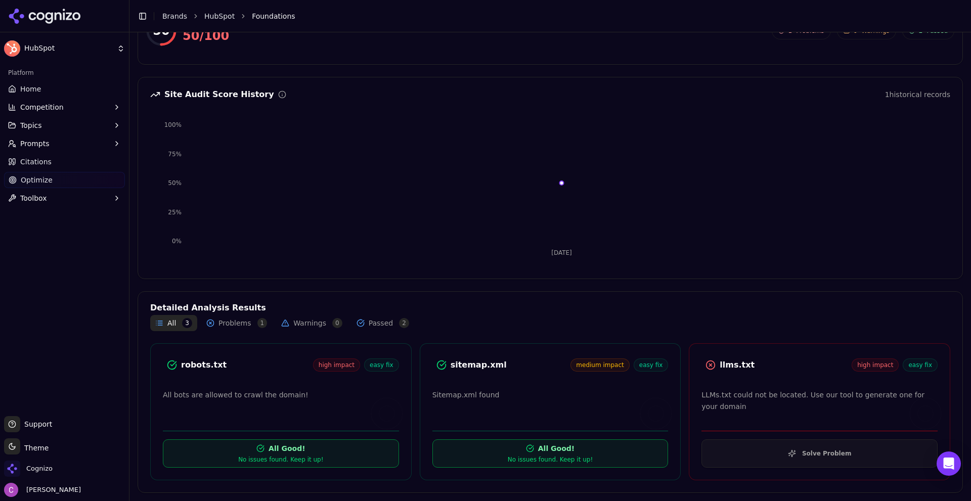
click at [750, 440] on button "Solve Problem" at bounding box center [820, 454] width 236 height 28
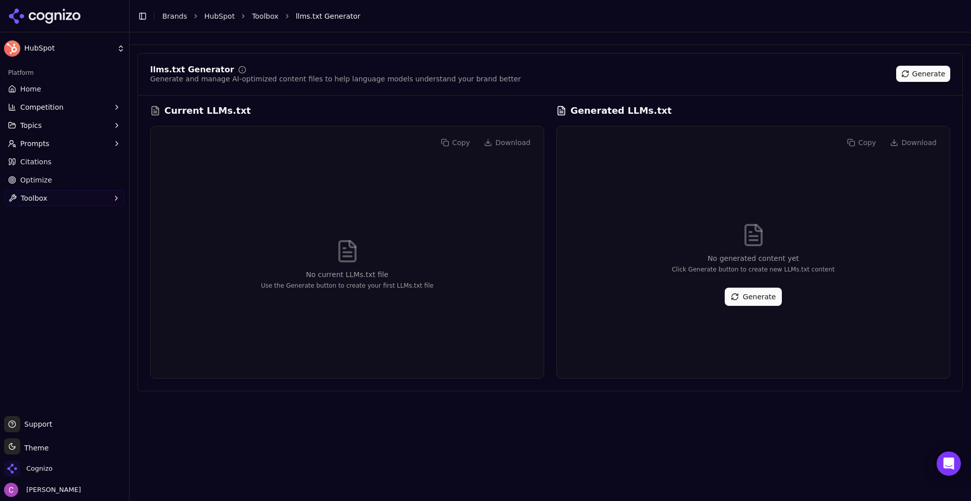
click at [766, 296] on button "Generate" at bounding box center [753, 297] width 57 height 18
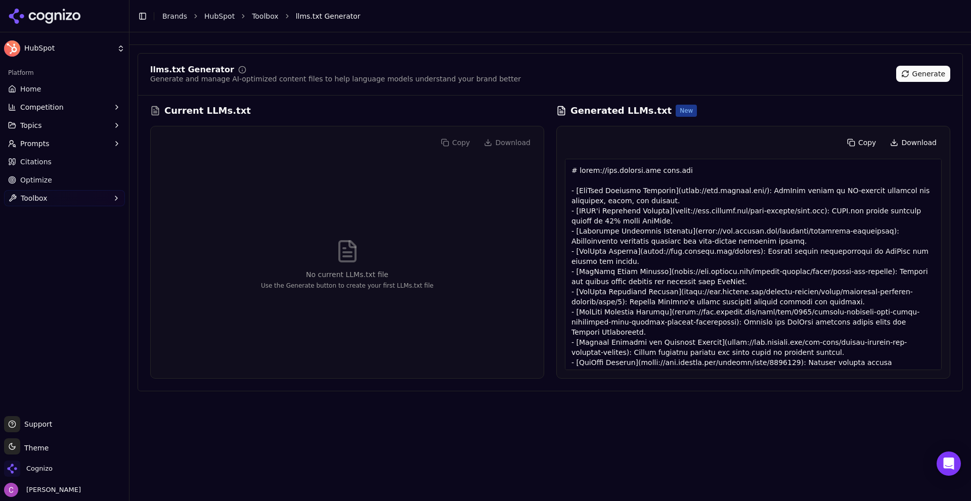
click at [77, 186] on link "Optimize" at bounding box center [64, 180] width 121 height 16
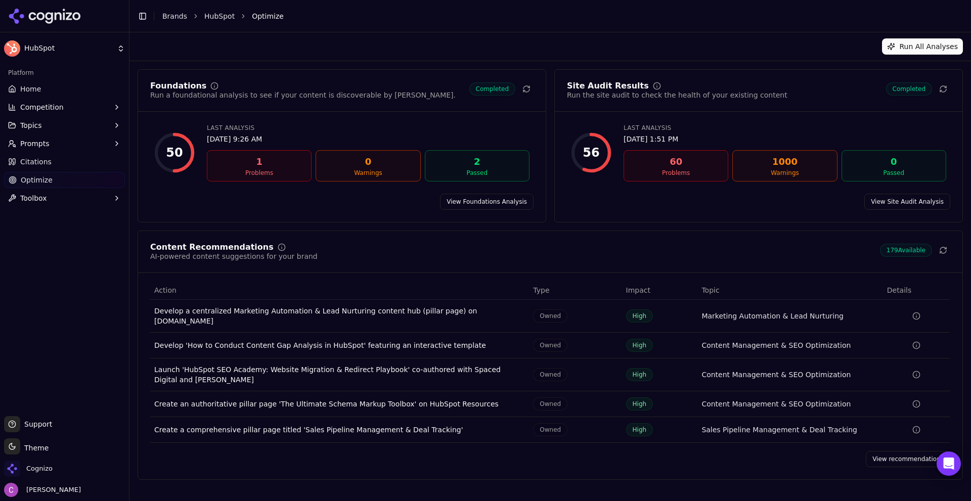
click at [911, 206] on link "View Site Audit Analysis" at bounding box center [908, 202] width 86 height 16
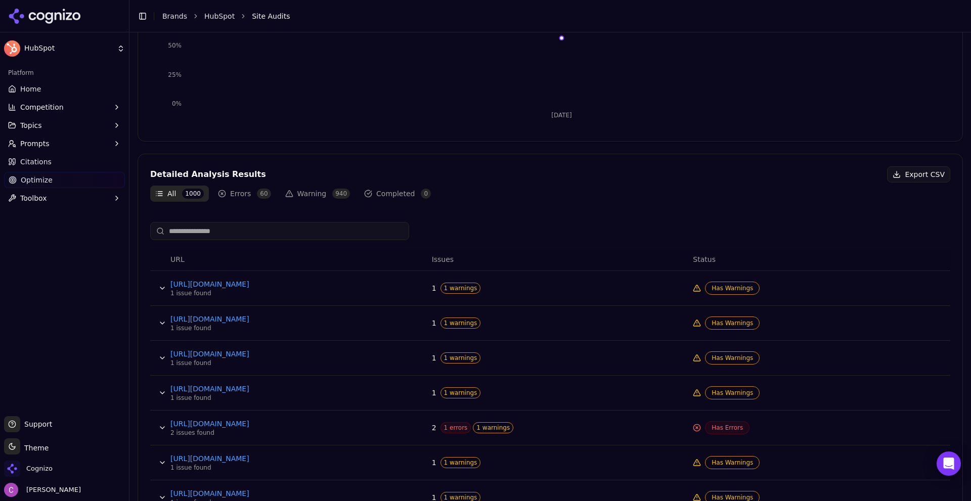
scroll to position [253, 0]
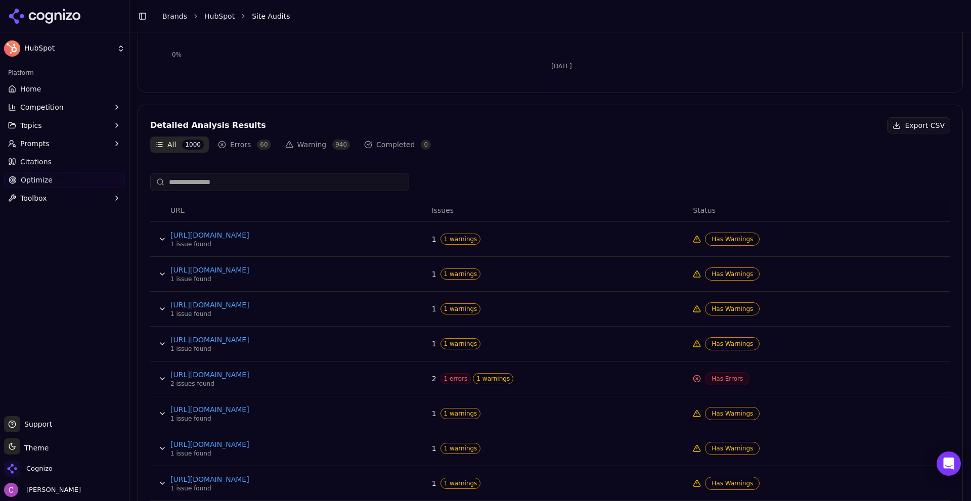
click at [40, 89] on link "Home" at bounding box center [64, 89] width 121 height 16
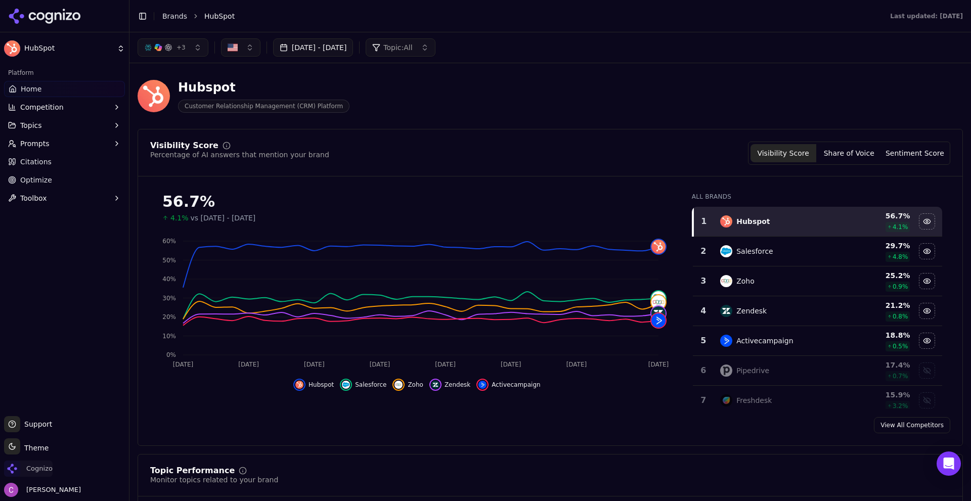
click at [44, 472] on span "Cognizo" at bounding box center [39, 468] width 26 height 9
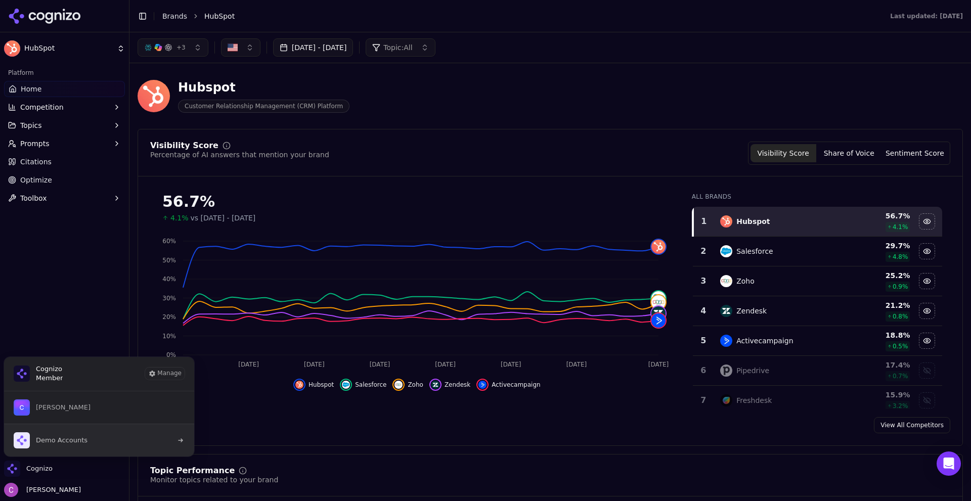
click at [104, 432] on button "Demo Accounts" at bounding box center [99, 440] width 191 height 33
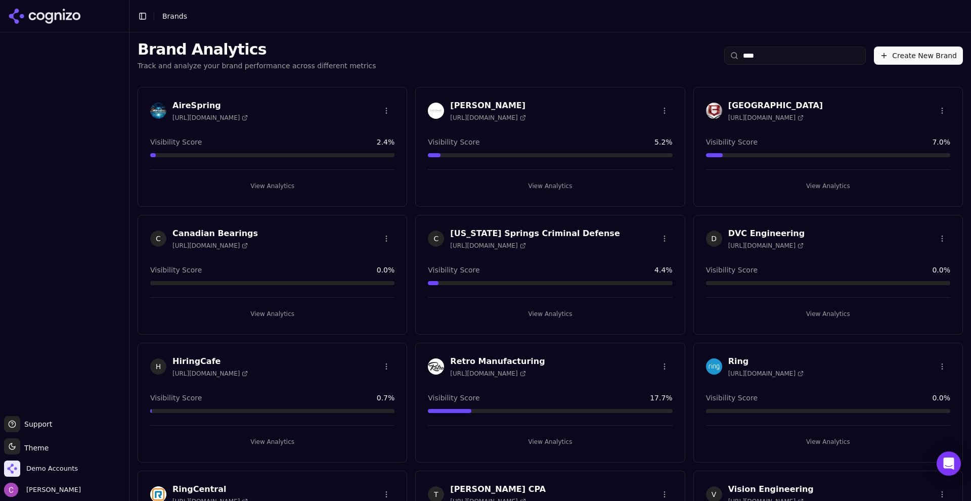
type input "****"
click at [777, 446] on button "View Analytics" at bounding box center [828, 442] width 244 height 16
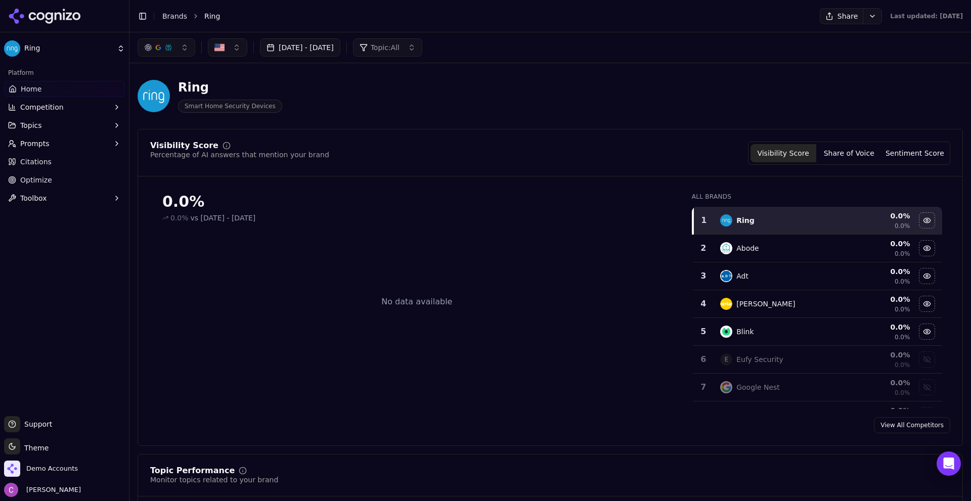
click at [943, 17] on div "Last updated: August 15th, 2025" at bounding box center [926, 16] width 73 height 8
click at [790, 75] on div "Ring Smart Home Security Devices" at bounding box center [551, 96] width 826 height 50
click at [862, 11] on html "Ring Platform Home Competition Topics Prompts Citations Optimize Toolbox Suppor…" at bounding box center [485, 250] width 971 height 501
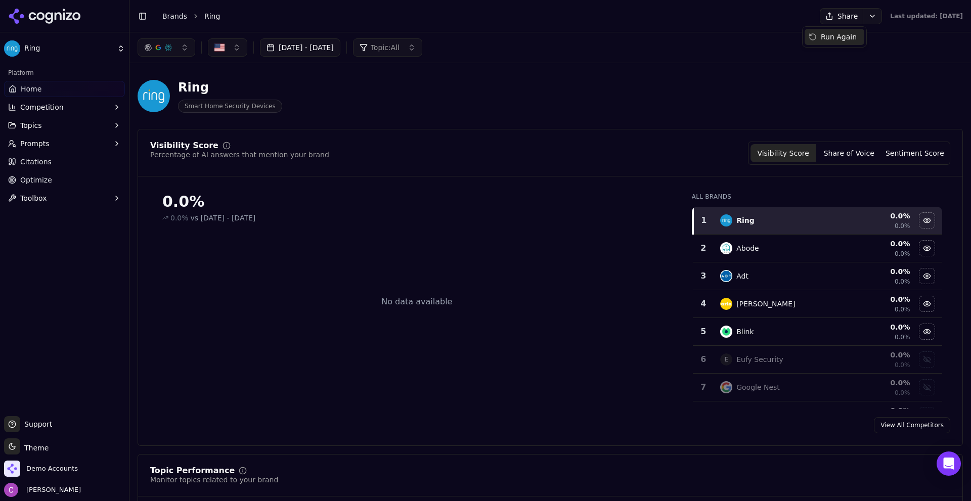
click at [834, 37] on div "Run Again" at bounding box center [835, 37] width 60 height 16
click at [555, 154] on div "Visibility Score Percentage of AI answers that mention your brand Visibility Sc…" at bounding box center [550, 153] width 800 height 23
click at [224, 109] on span "Smart Home Security Devices" at bounding box center [230, 106] width 104 height 13
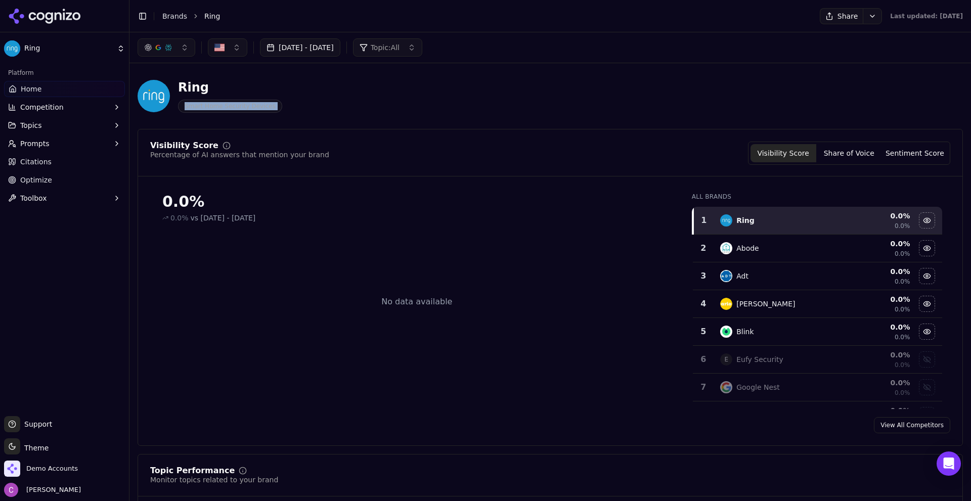
click at [327, 108] on div "Ring Smart Home Security Devices" at bounding box center [364, 95] width 453 height 33
click at [326, 109] on div "Ring Smart Home Security Devices" at bounding box center [364, 95] width 453 height 33
click at [67, 472] on span "Demo Accounts" at bounding box center [52, 468] width 52 height 9
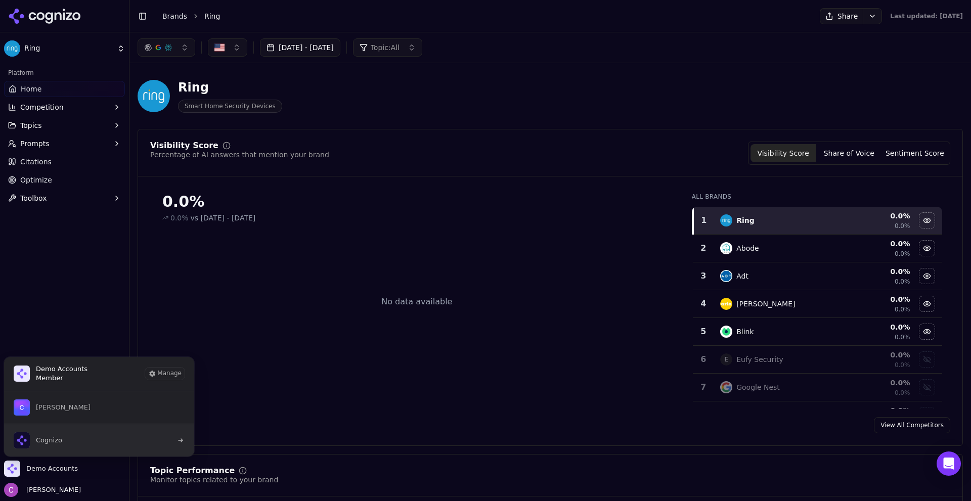
click at [69, 431] on button "Cognizo" at bounding box center [99, 440] width 191 height 33
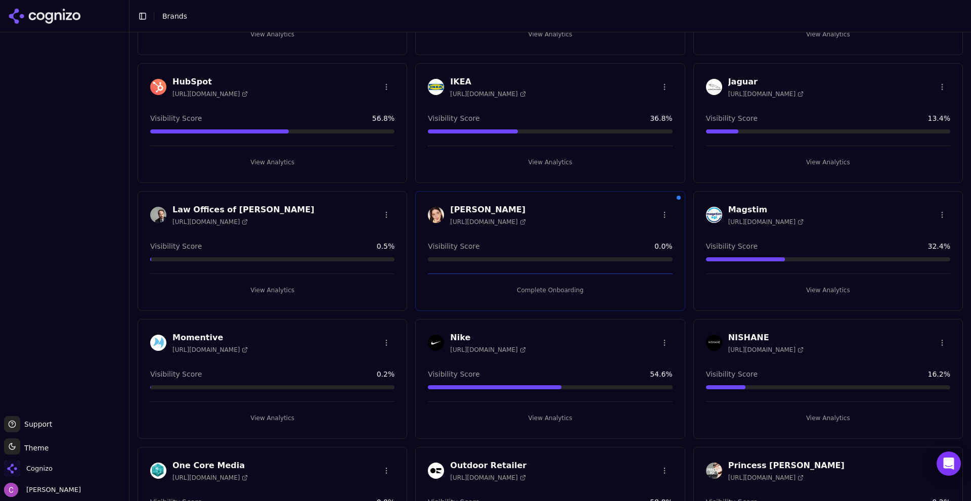
scroll to position [658, 0]
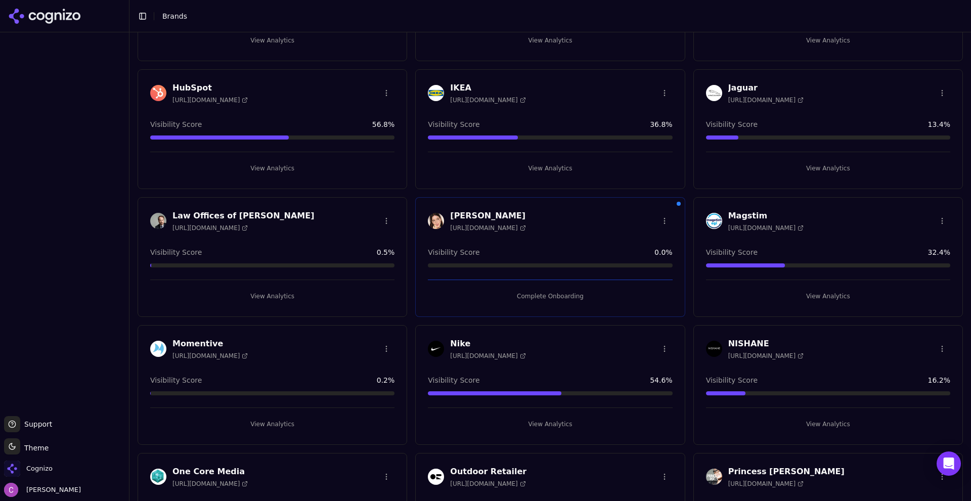
click at [247, 173] on button "View Analytics" at bounding box center [272, 168] width 244 height 16
